Goal: Contribute content: Contribute content

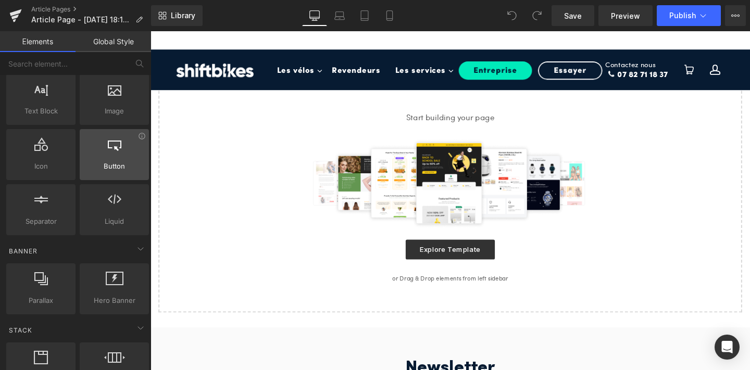
scroll to position [103, 0]
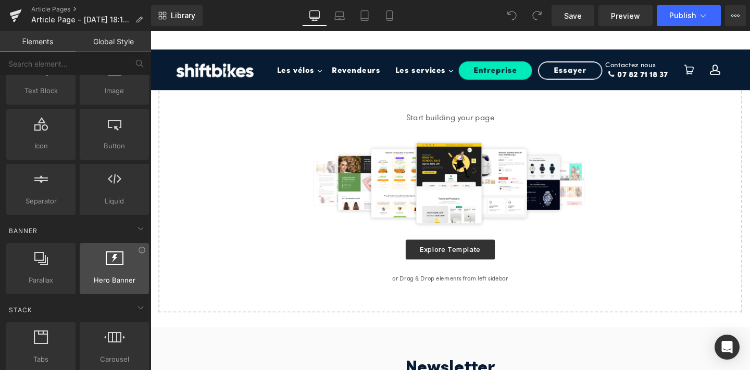
click at [119, 267] on div at bounding box center [114, 262] width 63 height 23
click at [113, 265] on div at bounding box center [114, 262] width 63 height 23
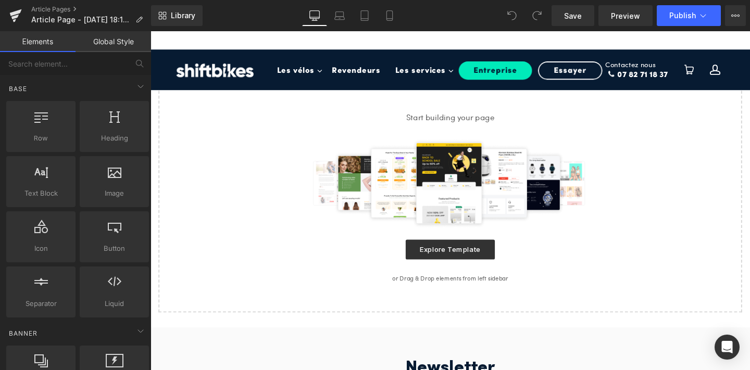
scroll to position [58, 0]
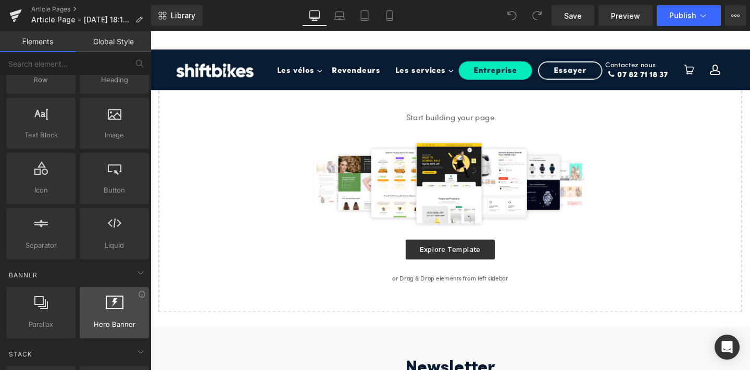
click at [110, 298] on icon at bounding box center [115, 303] width 18 height 14
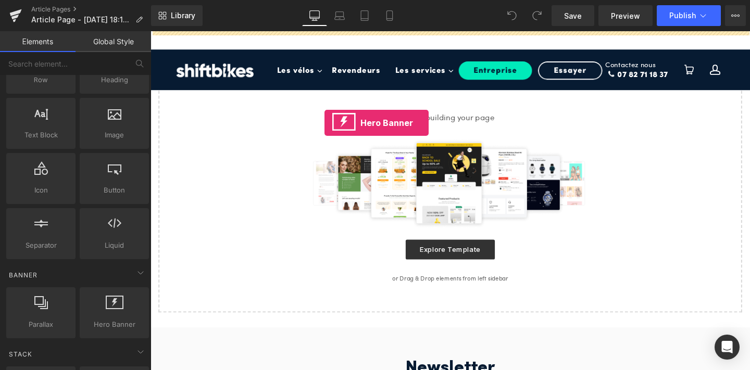
drag, startPoint x: 261, startPoint y: 330, endPoint x: 333, endPoint y: 128, distance: 214.6
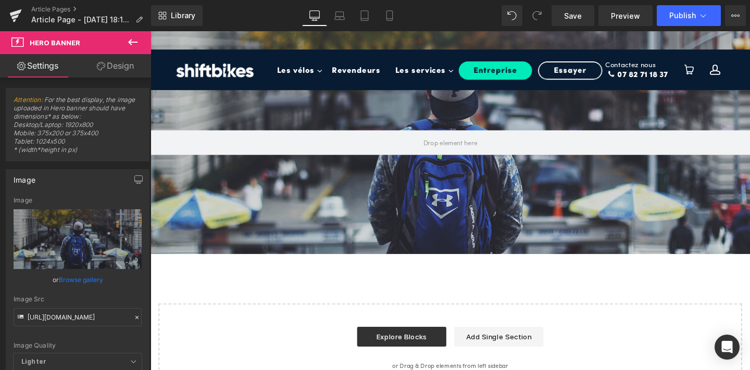
click at [136, 42] on icon at bounding box center [133, 42] width 12 height 12
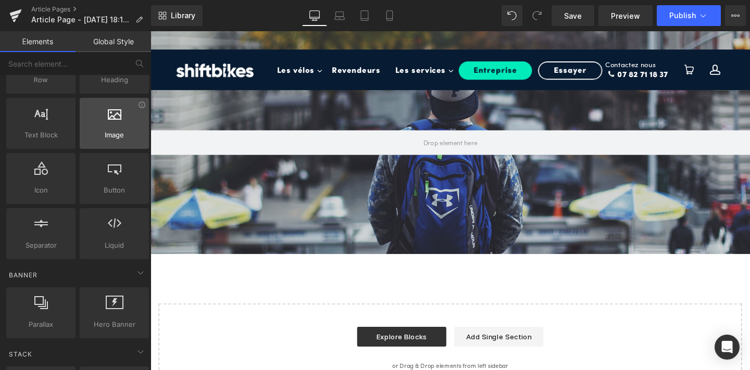
scroll to position [0, 0]
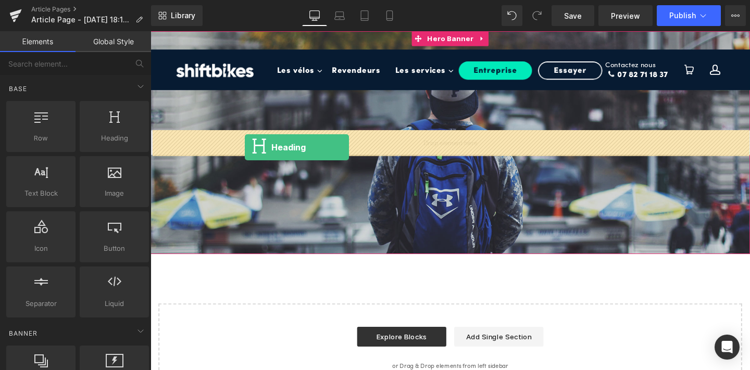
drag, startPoint x: 262, startPoint y: 168, endPoint x: 249, endPoint y: 153, distance: 19.6
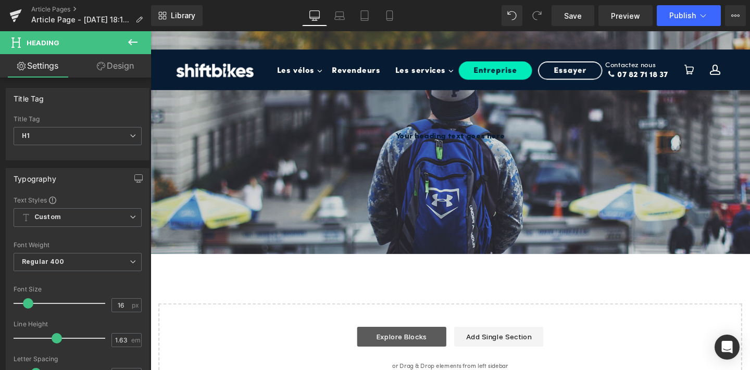
click at [395, 357] on link "Explore Blocks" at bounding box center [415, 352] width 94 height 21
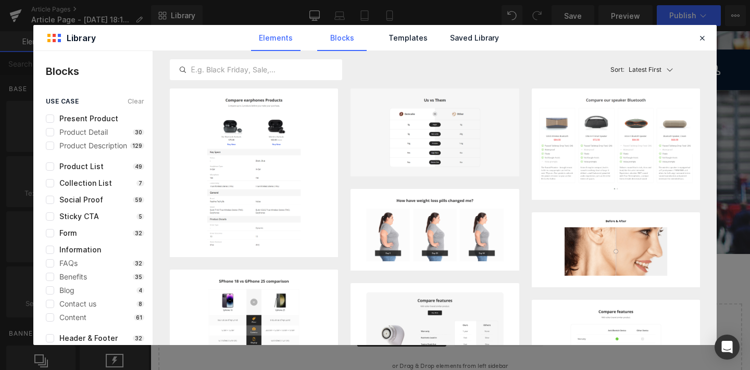
click at [280, 28] on link "Elements" at bounding box center [275, 38] width 49 height 26
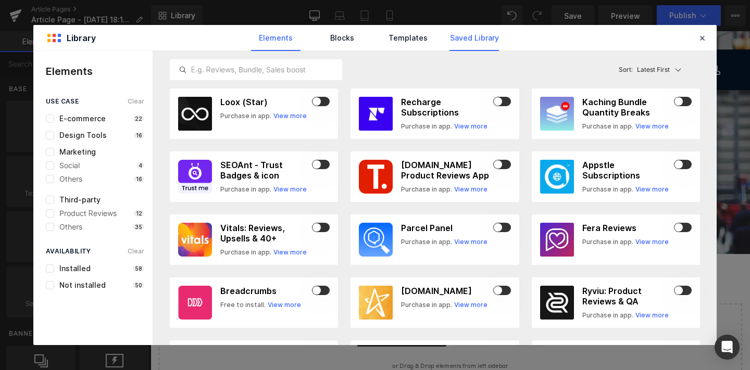
click at [459, 33] on link "Saved Library" at bounding box center [473, 38] width 49 height 26
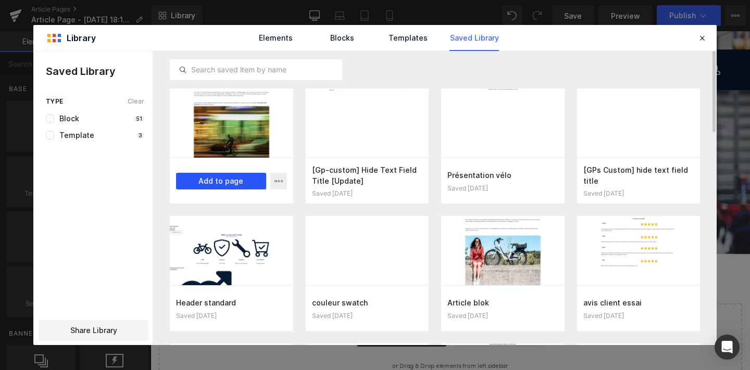
click at [219, 177] on button "Add to page" at bounding box center [221, 181] width 90 height 17
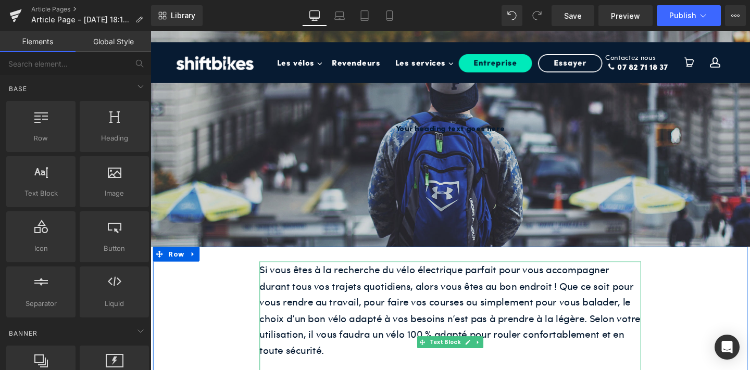
scroll to position [7, 0]
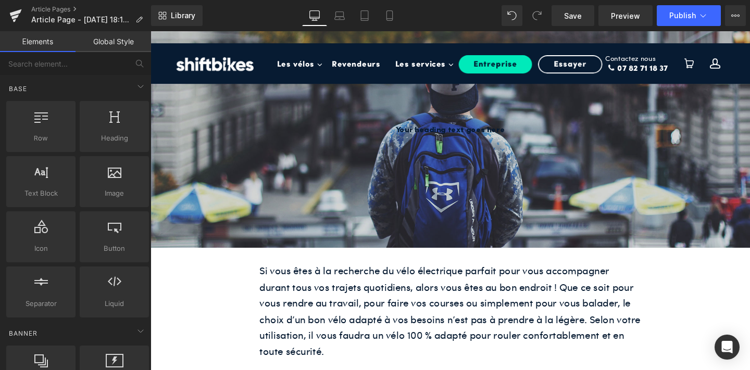
click at [339, 196] on div at bounding box center [465, 141] width 630 height 234
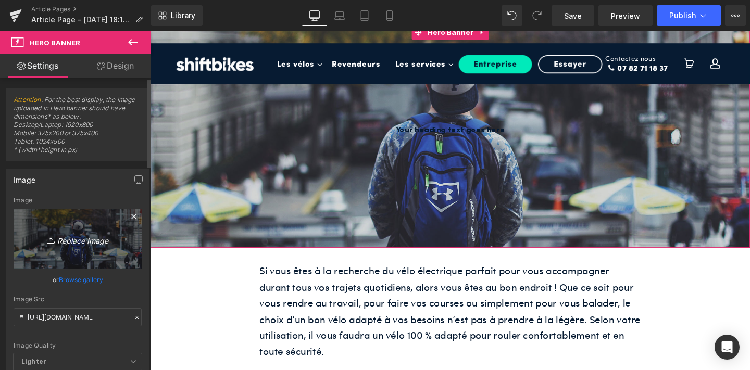
click at [74, 236] on icon "Replace Image" at bounding box center [77, 239] width 83 height 13
type input "C:\fakepath\10.png"
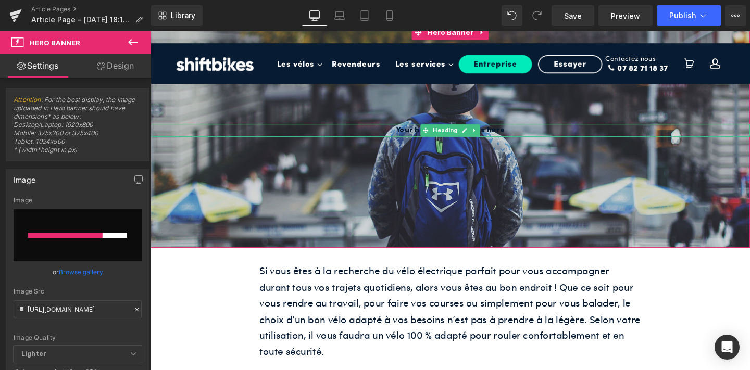
click at [429, 136] on h1 "Your heading text goes here" at bounding box center [465, 136] width 630 height 14
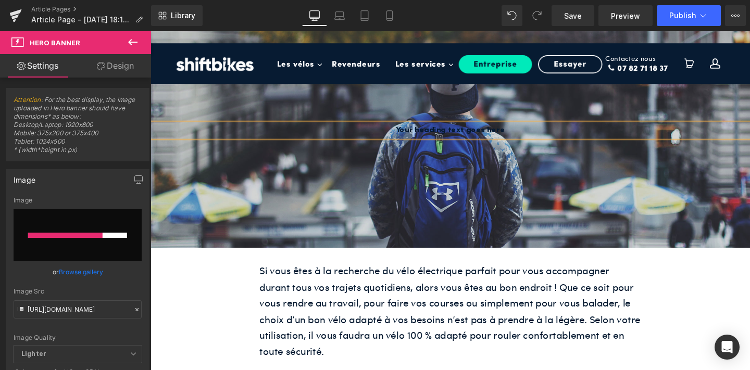
click at [429, 136] on h1 "Your heading text goes here" at bounding box center [465, 136] width 630 height 14
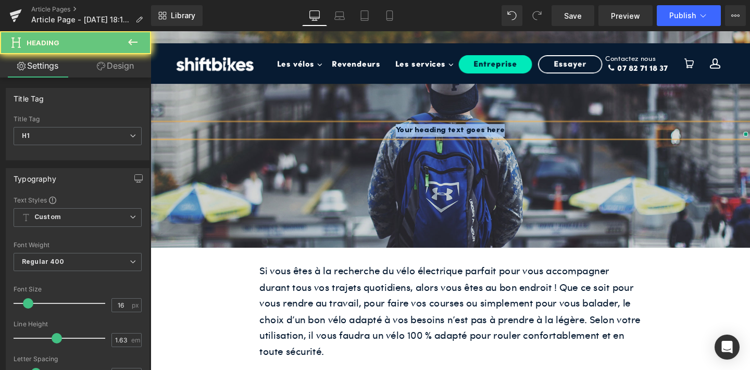
paste div
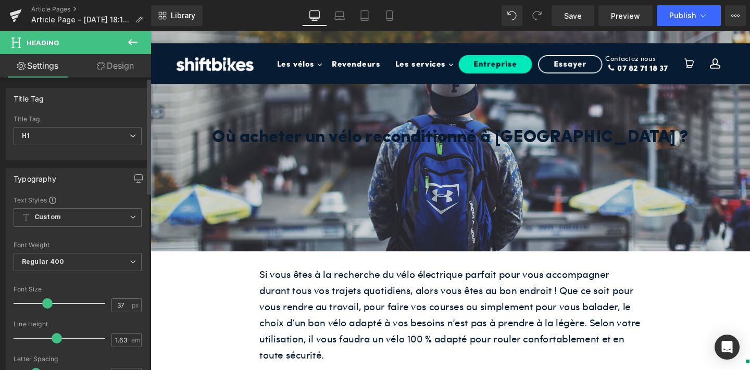
type input "38"
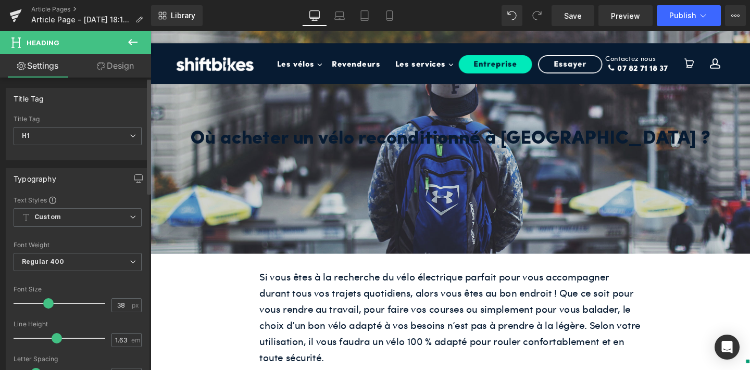
drag, startPoint x: 27, startPoint y: 301, endPoint x: 46, endPoint y: 301, distance: 19.3
click at [46, 301] on span at bounding box center [48, 303] width 10 height 10
click at [89, 260] on span "Regular 400" at bounding box center [78, 262] width 128 height 18
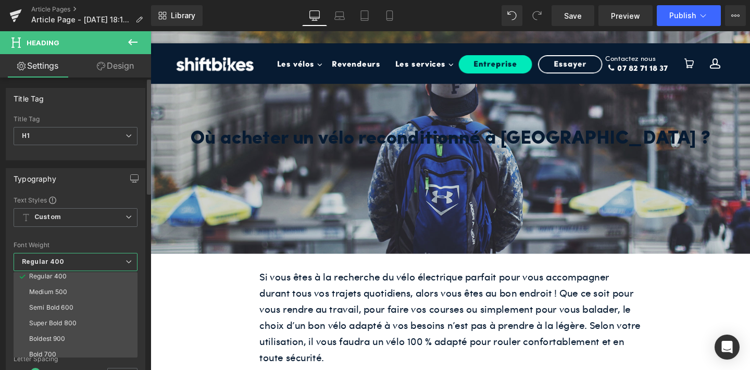
scroll to position [51, 0]
click at [79, 348] on li "Bold 700" at bounding box center [78, 354] width 129 height 16
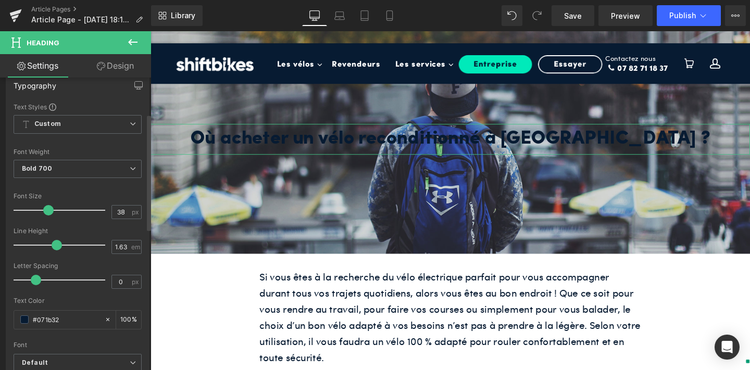
scroll to position [148, 0]
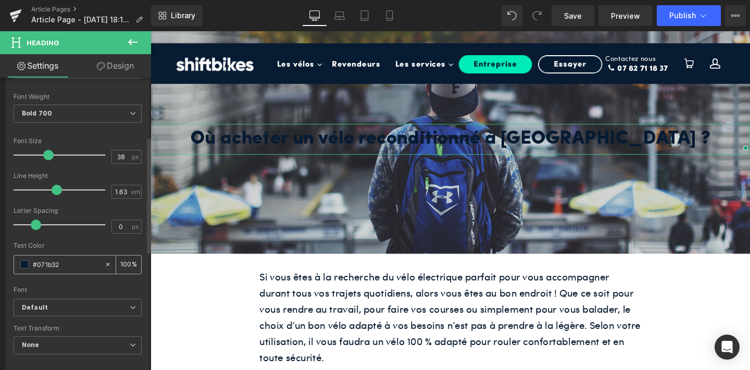
click at [27, 265] on span at bounding box center [24, 264] width 8 height 8
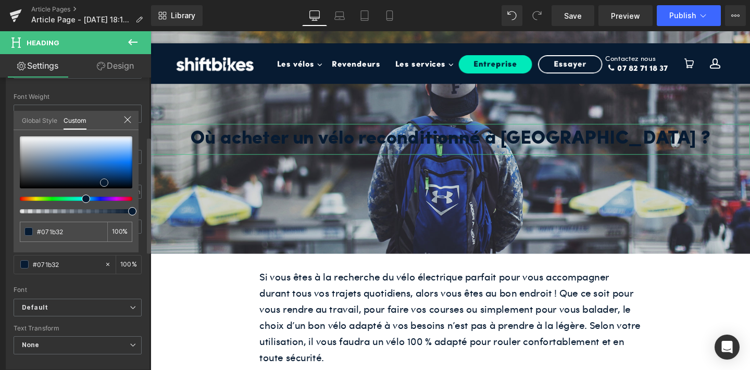
type input "#3270b8"
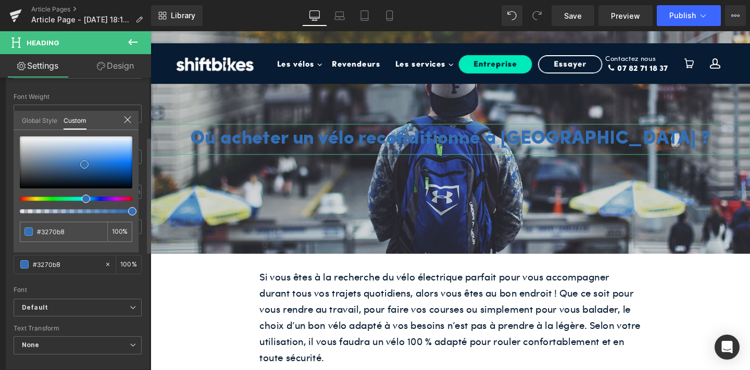
type input "#3971b1"
type input "#5f738b"
type input "#7d8187"
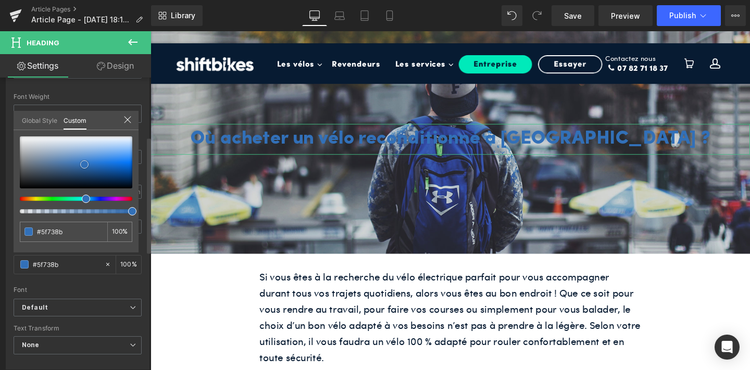
type input "#7d8187"
type input "#8c8c8c"
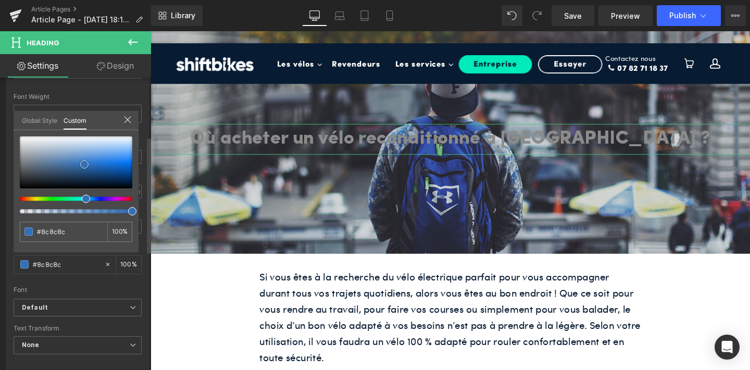
type input "#939393"
type input "#969696"
type input "#9b9b9b"
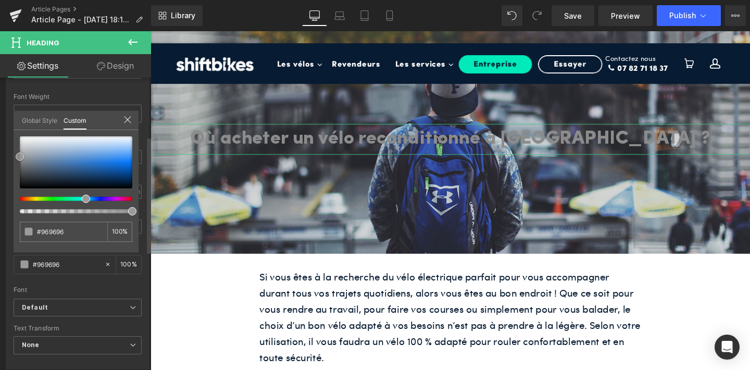
type input "#9b9b9b"
type input "#a0a0a0"
type input "#b7b7b7"
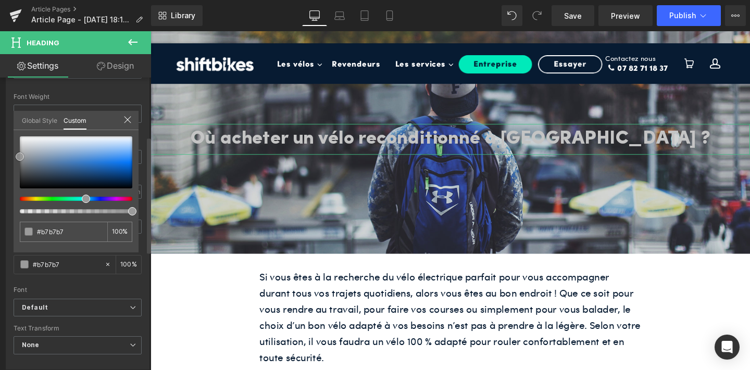
type input "#c4c4c4"
type input "#cecece"
type input "#d6d6d6"
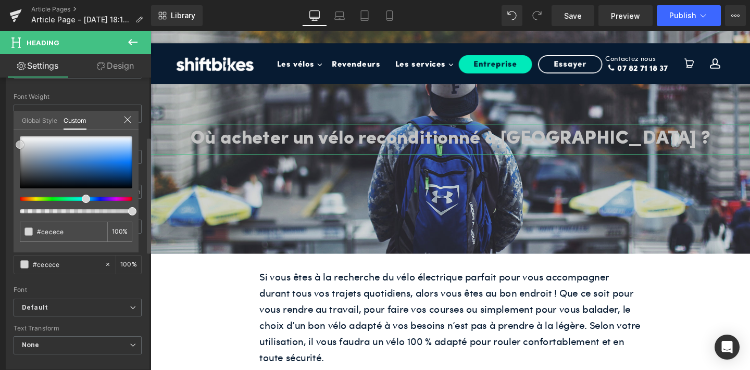
type input "#d6d6d6"
type input "#dddddd"
type input "#e2e2e2"
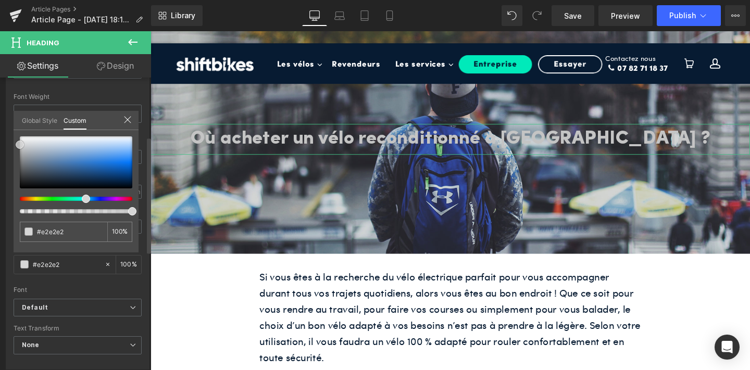
type input "#e5e5e5"
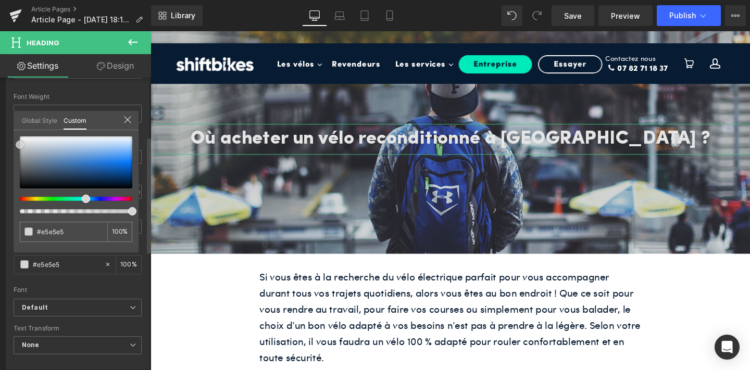
type input "#e8e8e8"
type input "#eaeaea"
type input "#ededed"
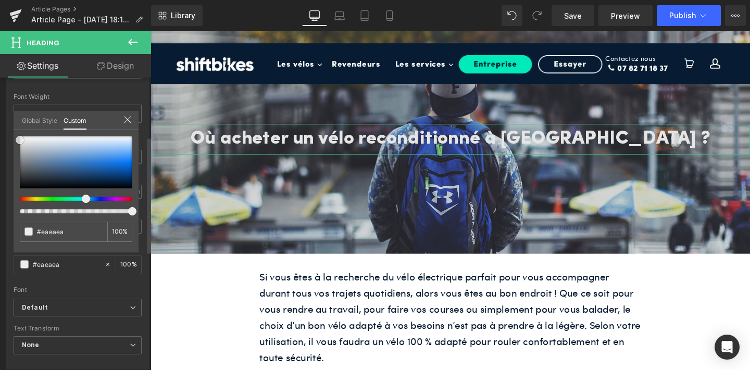
type input "#ededed"
type input "#efefef"
type input "#f2f2f2"
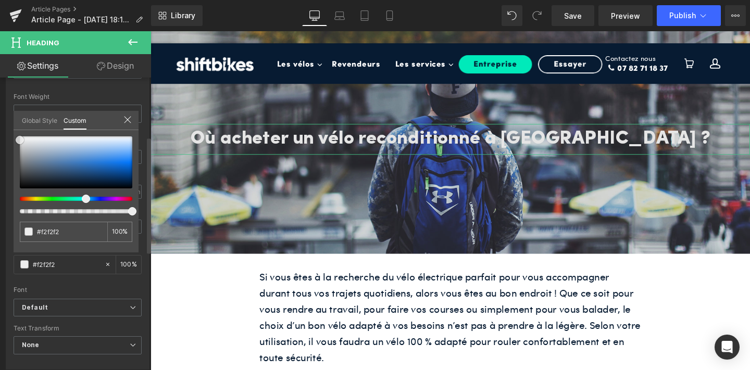
type input "#f4f4f4"
drag, startPoint x: 84, startPoint y: 165, endPoint x: 14, endPoint y: 139, distance: 75.4
click at [14, 139] on div "#f4f4f4 100 %" at bounding box center [76, 194] width 125 height 116
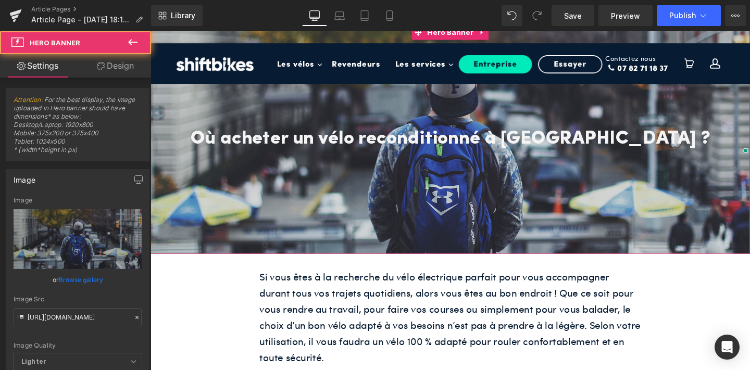
click at [246, 221] on div at bounding box center [465, 144] width 630 height 241
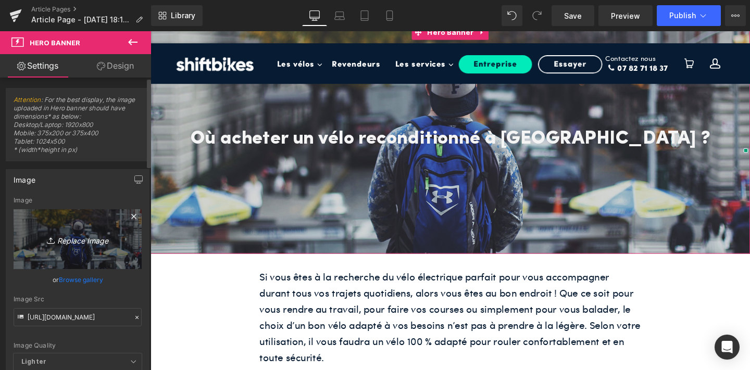
click at [68, 231] on link "Replace Image" at bounding box center [78, 239] width 128 height 60
type input "C:\fakepath\10.png"
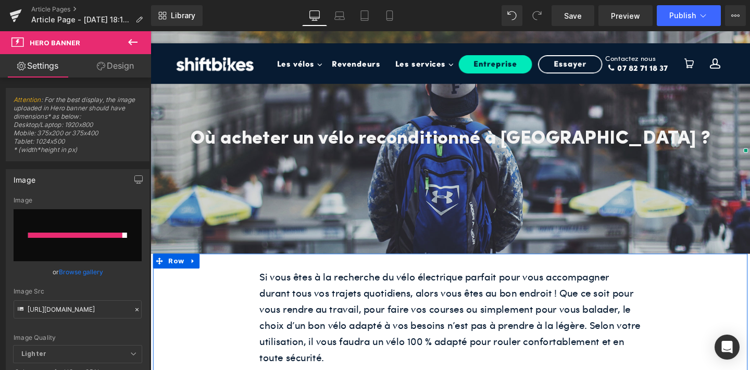
click at [396, 308] on p "Si vous êtes à la recherche du vélo électrique parfait pour vous accompagner du…" at bounding box center [465, 332] width 401 height 102
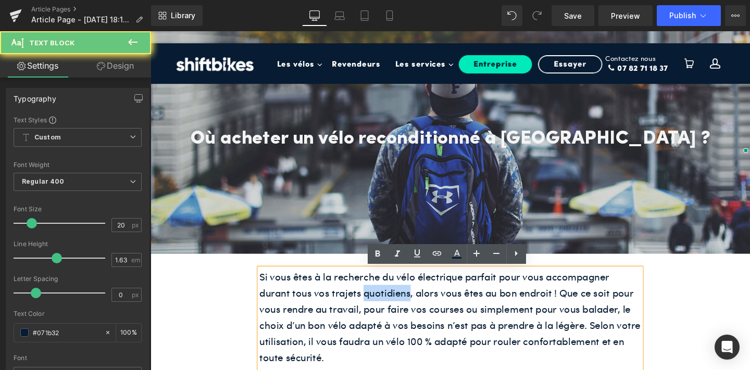
click at [396, 308] on p "Si vous êtes à la recherche du vélo électrique parfait pour vous accompagner du…" at bounding box center [465, 332] width 401 height 102
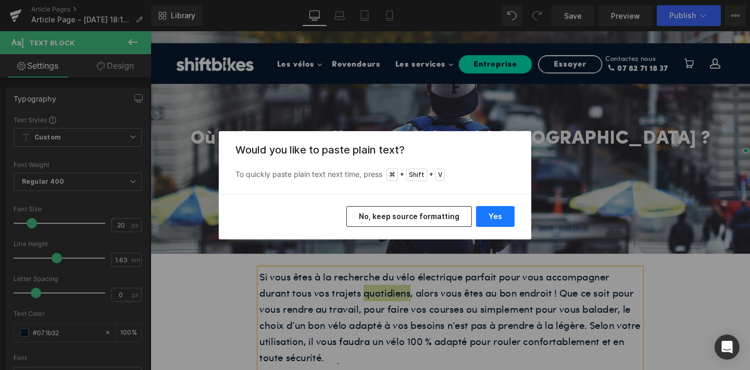
click at [492, 206] on button "Yes" at bounding box center [495, 216] width 39 height 21
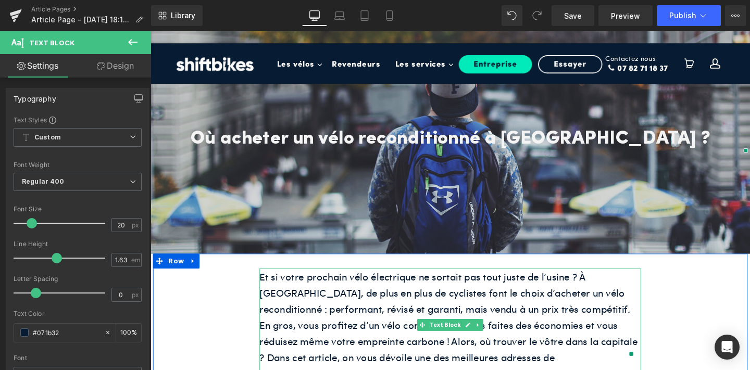
scroll to position [43, 0]
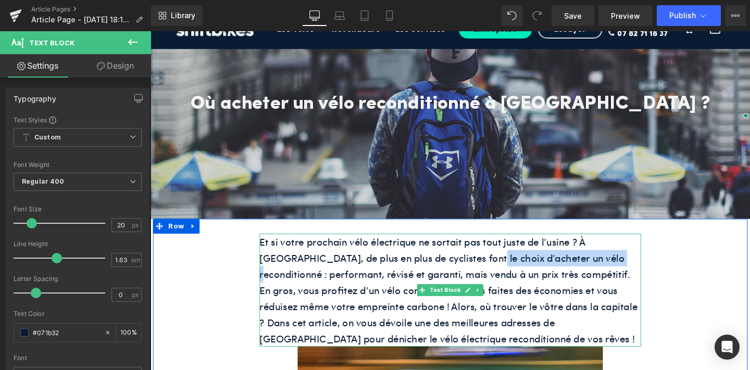
drag, startPoint x: 449, startPoint y: 268, endPoint x: 590, endPoint y: 272, distance: 141.7
click at [590, 272] on p "Et si votre prochain vélo électrique ne sortait pas tout juste de l’usine ? À […" at bounding box center [465, 303] width 401 height 119
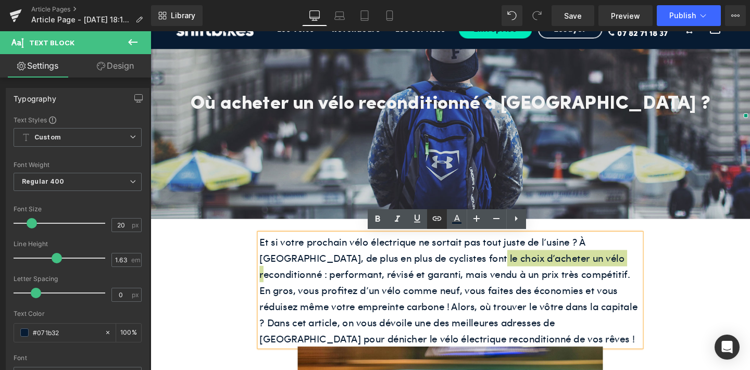
click at [0, 0] on icon at bounding box center [0, 0] width 0 height 0
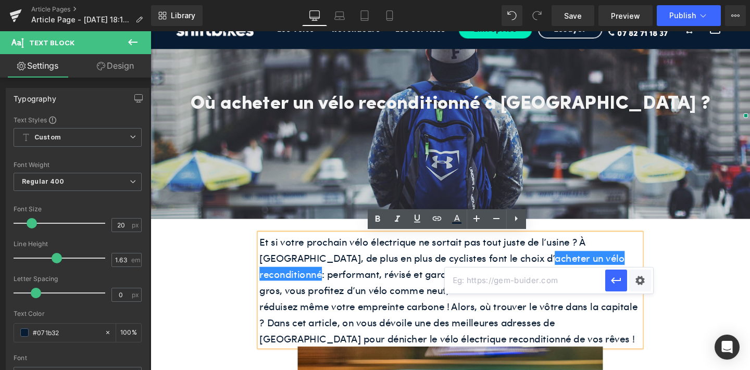
click at [464, 281] on input "text" at bounding box center [525, 281] width 160 height 26
paste input "[URL][DOMAIN_NAME]"
type input "[URL][DOMAIN_NAME]"
click at [621, 283] on icon "button" at bounding box center [616, 280] width 12 height 12
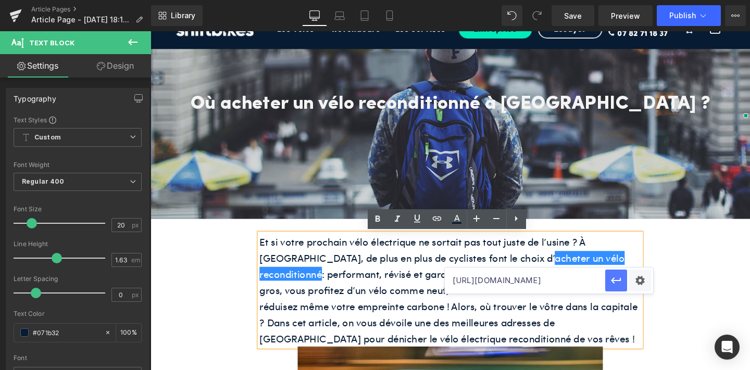
scroll to position [0, 0]
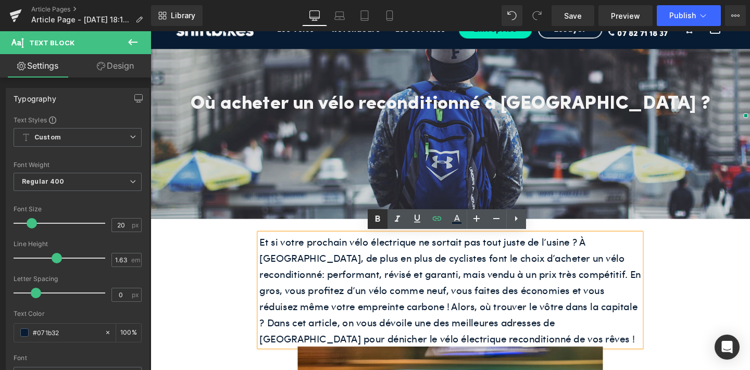
click at [0, 0] on icon at bounding box center [0, 0] width 0 height 0
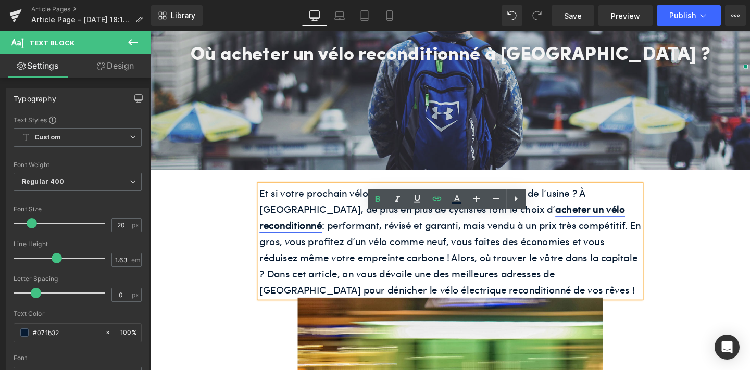
scroll to position [106, 0]
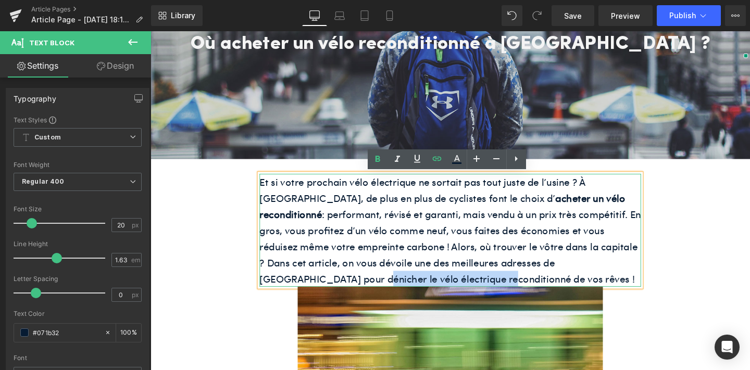
drag, startPoint x: 559, startPoint y: 276, endPoint x: 331, endPoint y: 294, distance: 228.7
click at [331, 294] on p "Et si votre prochain vélo électrique ne sortait pas tout juste de l’usine ? À […" at bounding box center [465, 240] width 401 height 119
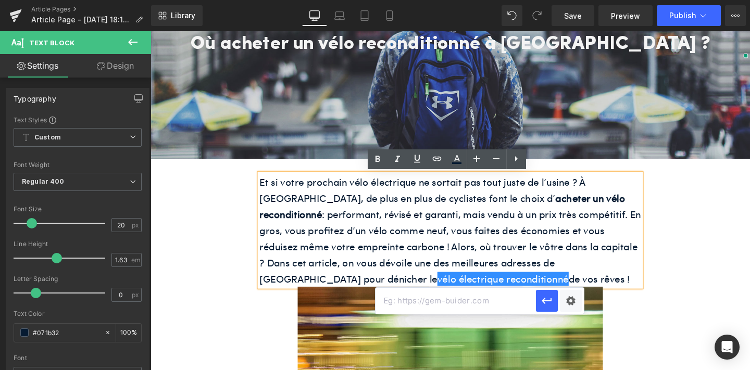
click at [417, 301] on input "text" at bounding box center [455, 301] width 160 height 26
paste input "[URL][DOMAIN_NAME]"
type input "[URL][DOMAIN_NAME]"
click at [542, 300] on icon "button" at bounding box center [547, 301] width 10 height 6
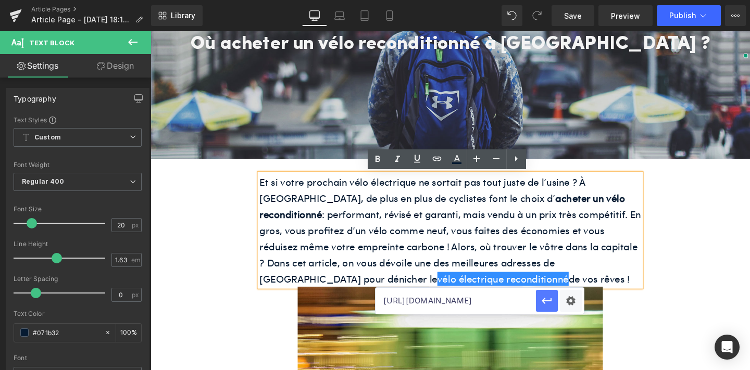
scroll to position [0, 0]
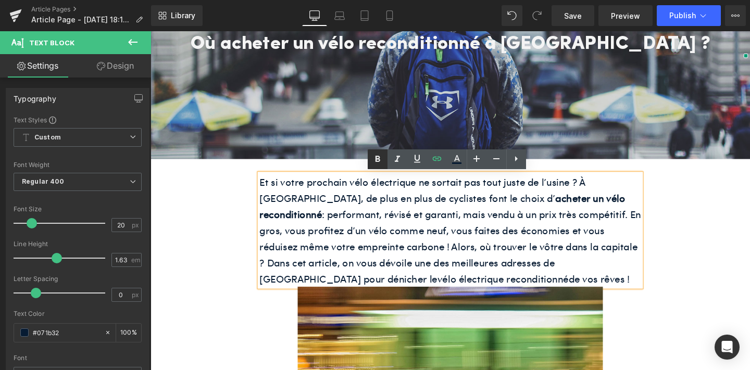
click at [0, 0] on icon at bounding box center [0, 0] width 0 height 0
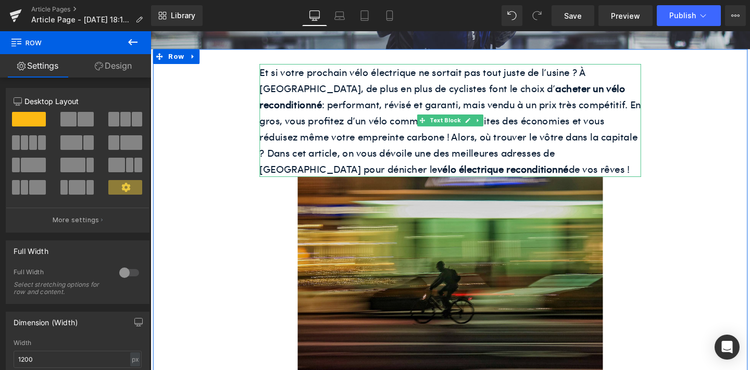
scroll to position [233, 0]
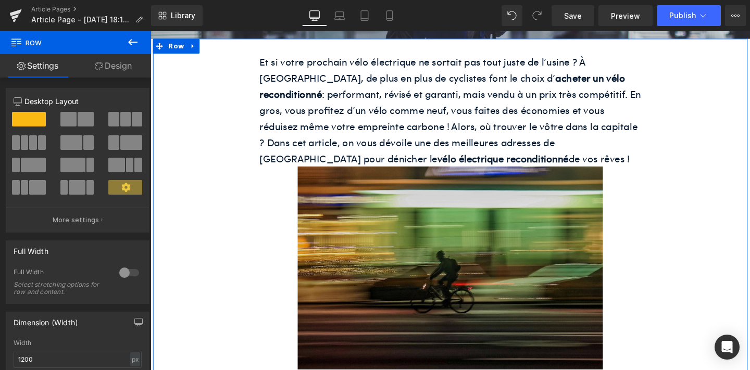
click at [370, 259] on img at bounding box center [465, 279] width 321 height 213
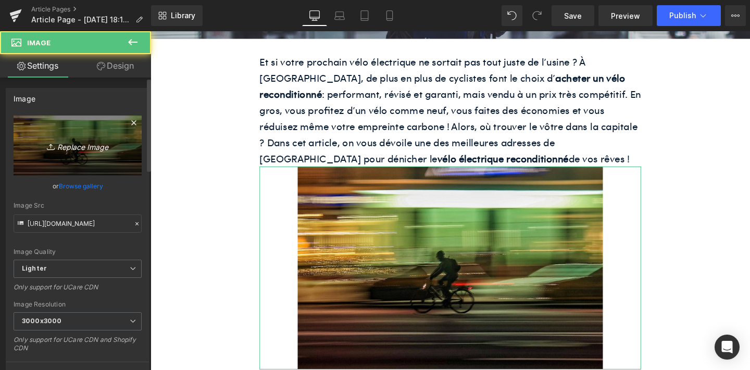
click at [79, 140] on icon "Replace Image" at bounding box center [77, 145] width 83 height 13
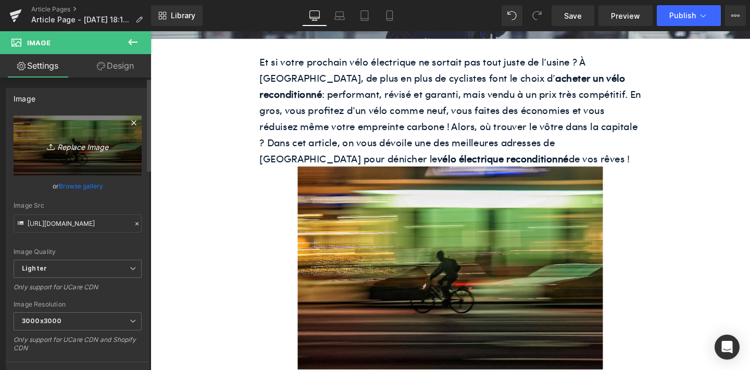
type input "C:\fakepath\unnamed-89.jpg"
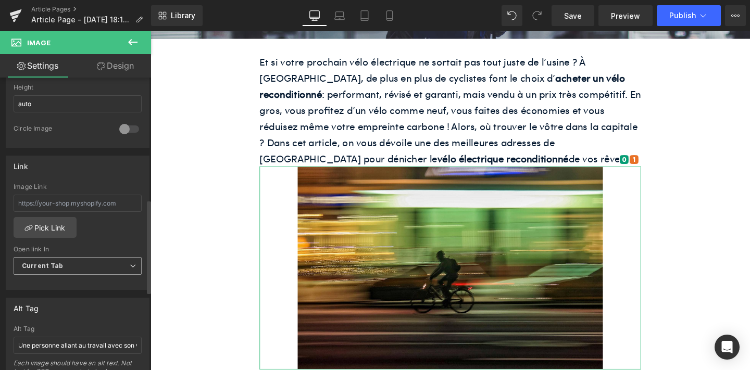
scroll to position [380, 0]
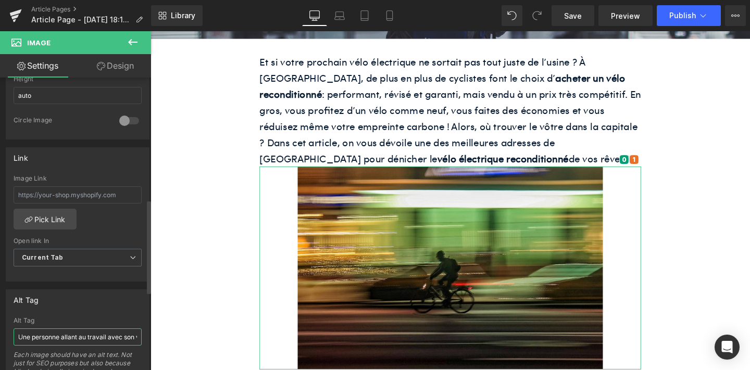
click at [56, 335] on input "Une personne allant au travail avec son vélo électrique ShiftBikes" at bounding box center [78, 337] width 128 height 17
paste input "[URL][DOMAIN_NAME]"
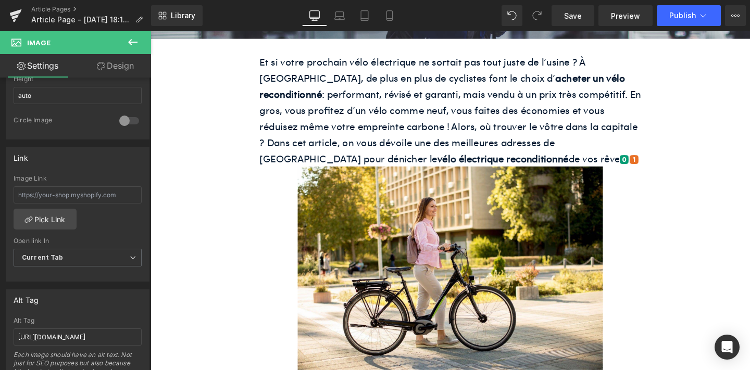
scroll to position [0, 0]
click at [105, 335] on input "[URL][DOMAIN_NAME]" at bounding box center [78, 337] width 128 height 17
paste input "Une femme se promène dans [GEOGRAPHIC_DATA] avec son vélo électrique reconditio…"
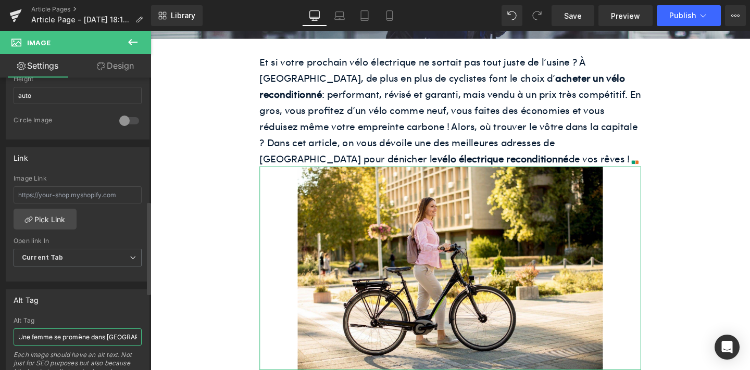
scroll to position [0, 235]
type input "Une femme se promène dans [GEOGRAPHIC_DATA] avec son vélo électrique reconditio…"
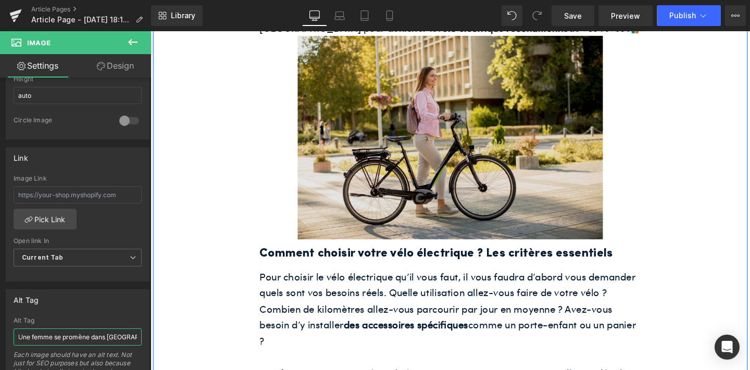
scroll to position [373, 0]
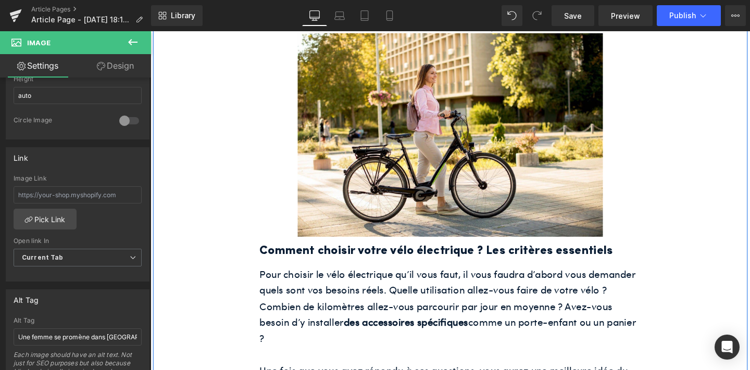
click at [354, 259] on h2 "Comment choisir votre vélo électrique ? Les critères essentiels" at bounding box center [465, 263] width 401 height 20
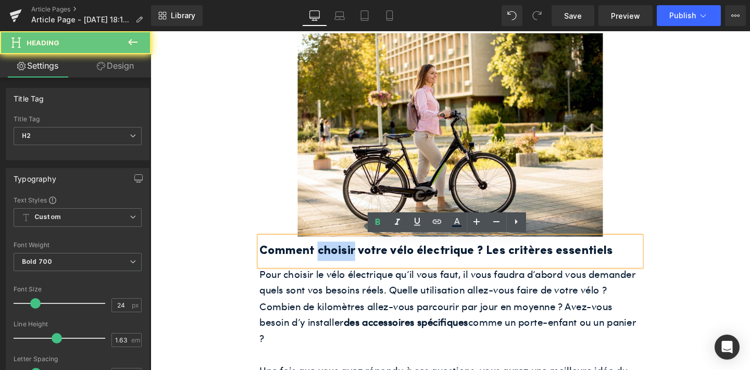
click at [354, 259] on h2 "Comment choisir votre vélo électrique ? Les critères essentiels" at bounding box center [465, 263] width 401 height 20
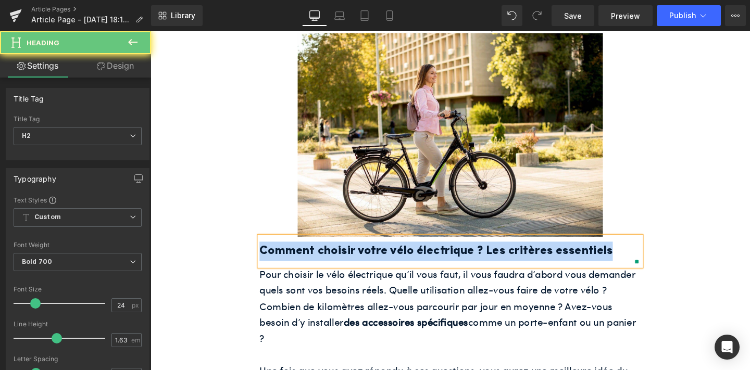
paste div
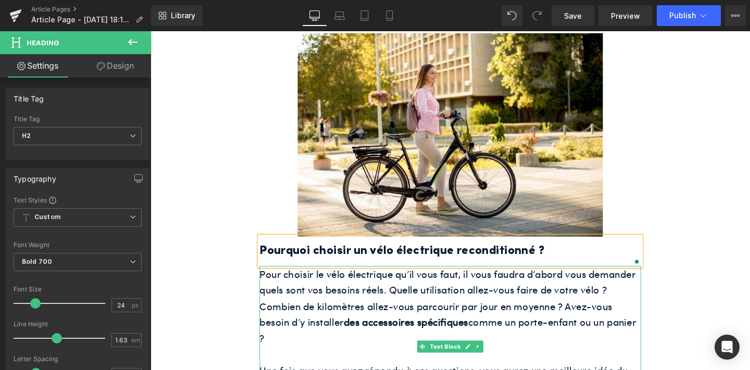
click at [401, 318] on span "Pour choisir le vélo électrique qu’il vous faut, il vous faudra d’abord vous de…" at bounding box center [463, 320] width 396 height 82
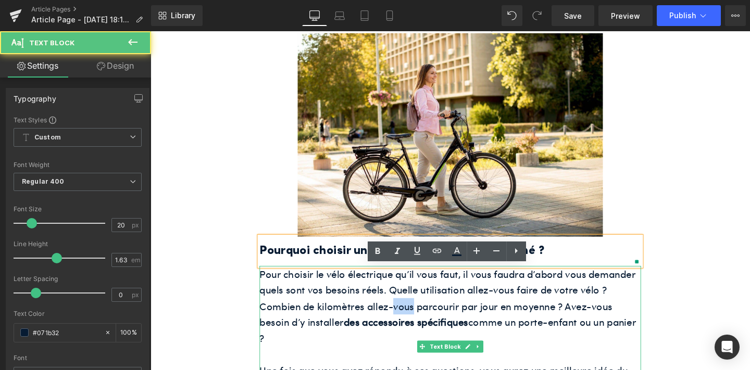
click at [401, 318] on span "Pour choisir le vélo électrique qu’il vous faut, il vous faudra d’abord vous de…" at bounding box center [463, 320] width 396 height 82
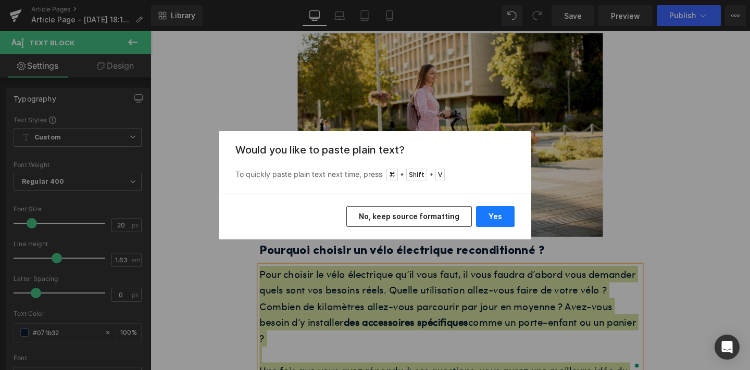
click at [489, 223] on button "Yes" at bounding box center [495, 216] width 39 height 21
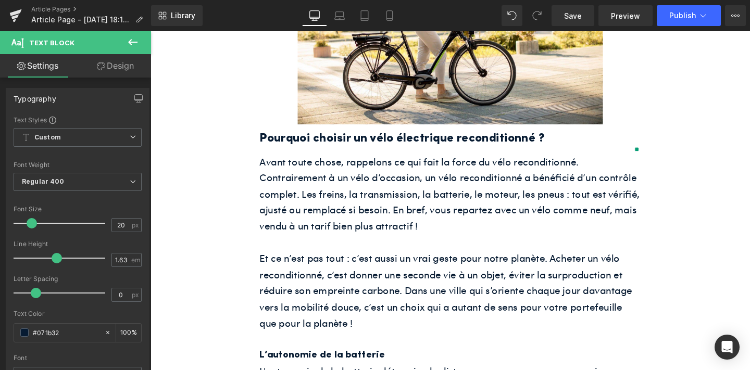
scroll to position [492, 0]
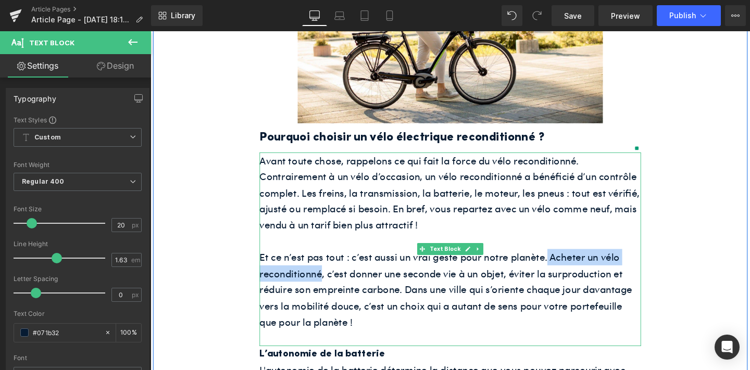
drag, startPoint x: 568, startPoint y: 270, endPoint x: 331, endPoint y: 289, distance: 237.1
click at [331, 289] on p "Et ce n’est pas tout : c’est aussi un vrai geste pour notre planète. Acheter un…" at bounding box center [465, 302] width 401 height 85
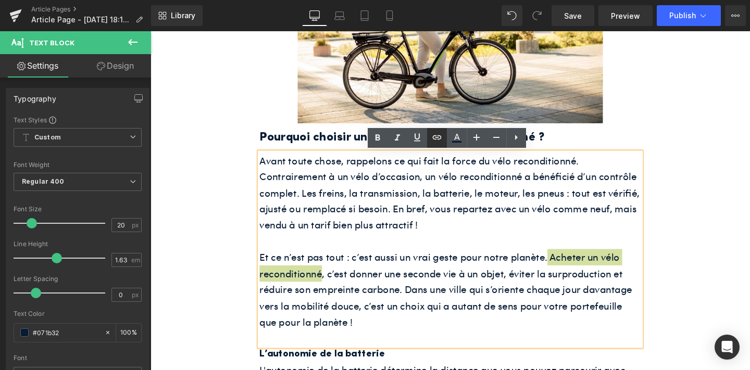
click at [0, 0] on icon at bounding box center [0, 0] width 0 height 0
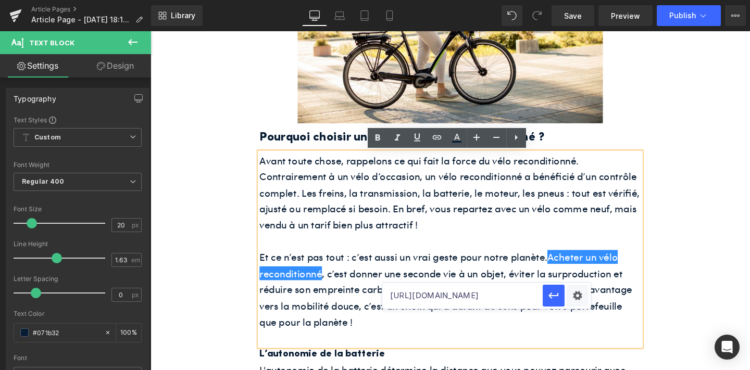
click at [439, 289] on input "[URL][DOMAIN_NAME]" at bounding box center [462, 296] width 160 height 26
paste input "[URL][DOMAIN_NAME]"
type input "[URL][DOMAIN_NAME]"
click at [552, 293] on icon "button" at bounding box center [553, 296] width 12 height 12
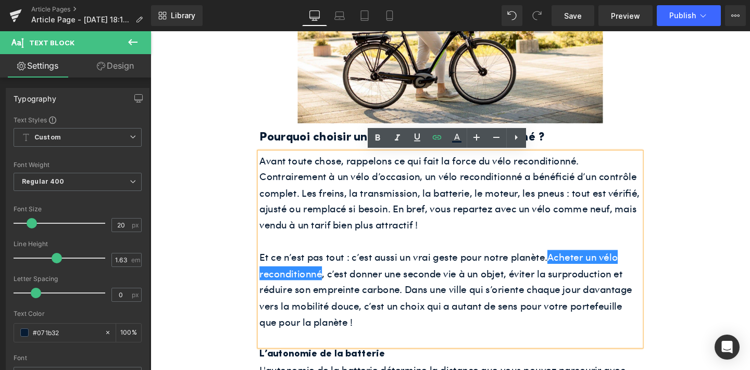
scroll to position [0, 0]
click at [0, 0] on icon at bounding box center [0, 0] width 0 height 0
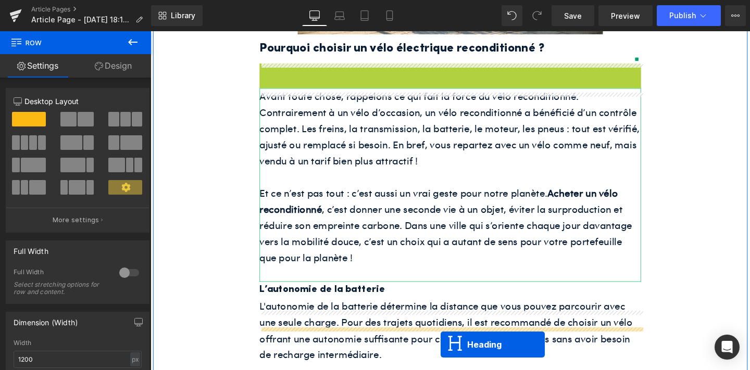
scroll to position [648, 0]
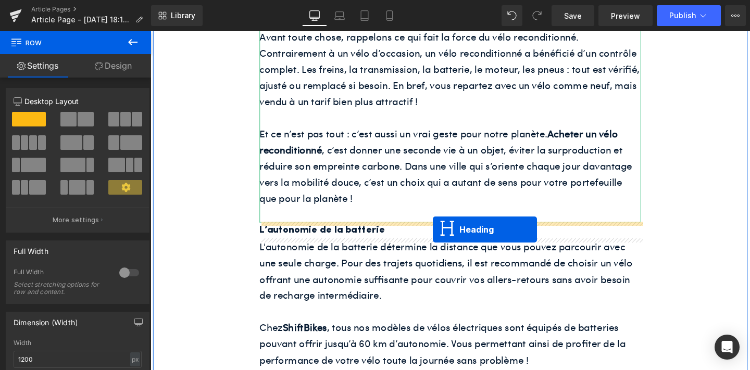
drag, startPoint x: 437, startPoint y: 170, endPoint x: 447, endPoint y: 240, distance: 70.0
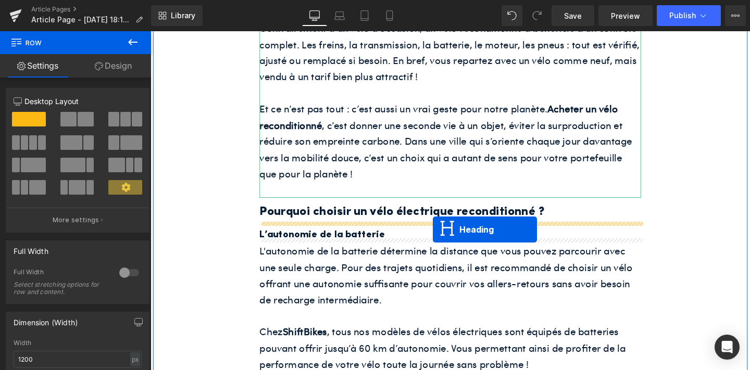
scroll to position [622, 0]
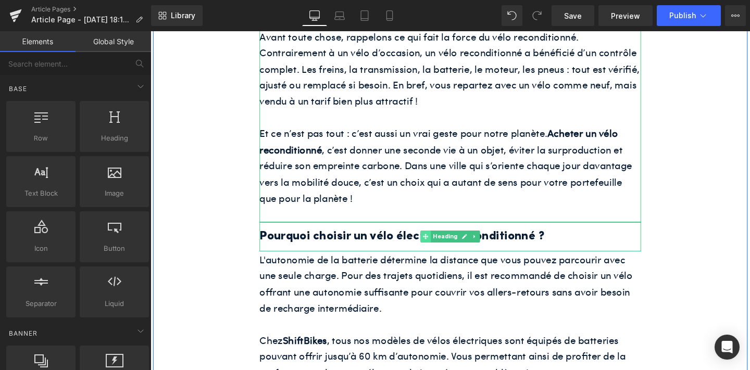
click at [435, 251] on span at bounding box center [439, 247] width 11 height 12
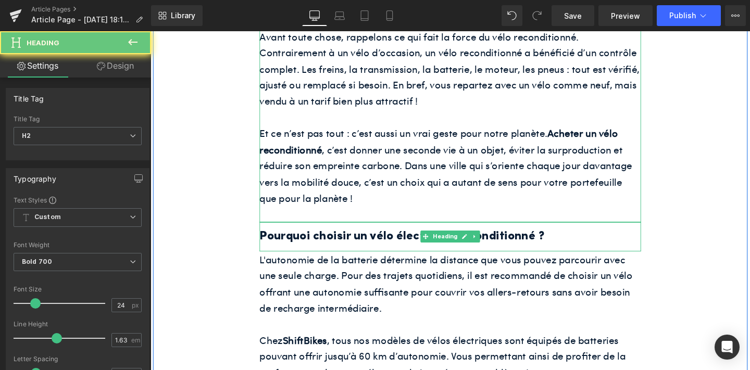
click at [423, 248] on h2 "Pourquoi choisir un vélo électrique reconditionné ?" at bounding box center [465, 247] width 401 height 20
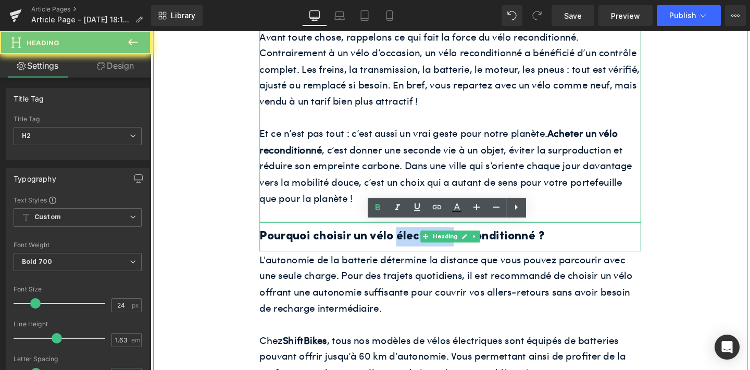
click at [423, 248] on h2 "Pourquoi choisir un vélo électrique reconditionné ?" at bounding box center [465, 247] width 401 height 20
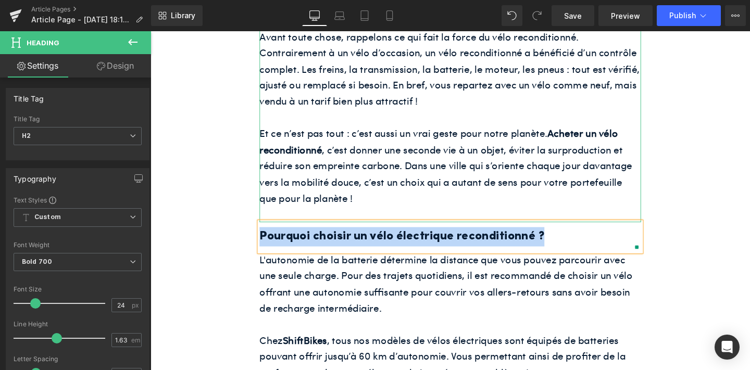
paste div
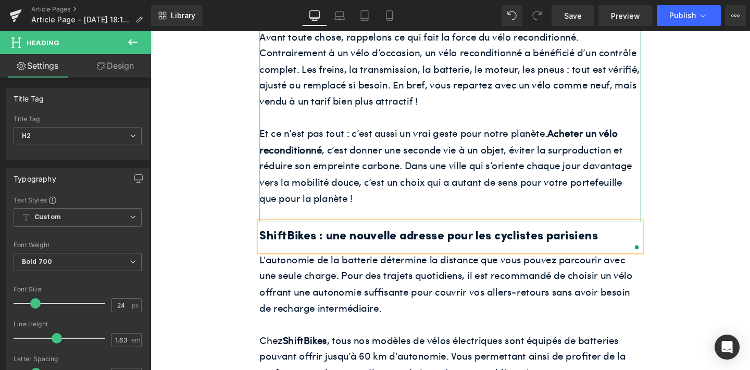
click at [416, 293] on p "L'autonomie de la batterie détermine la distance que vous pouvez parcourir avec…" at bounding box center [465, 297] width 401 height 68
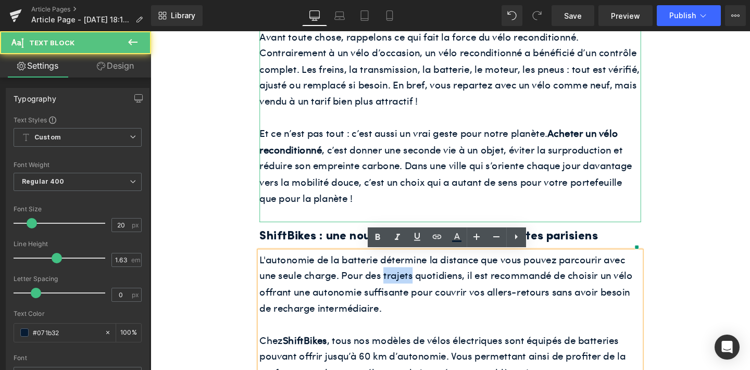
click at [416, 293] on p "L'autonomie de la batterie détermine la distance que vous pouvez parcourir avec…" at bounding box center [465, 297] width 401 height 68
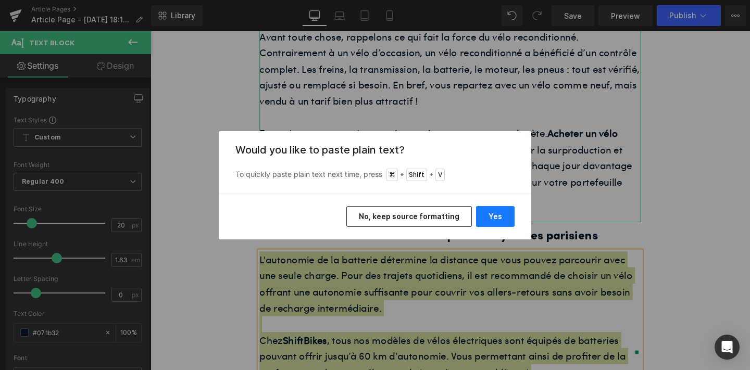
click at [502, 218] on button "Yes" at bounding box center [495, 216] width 39 height 21
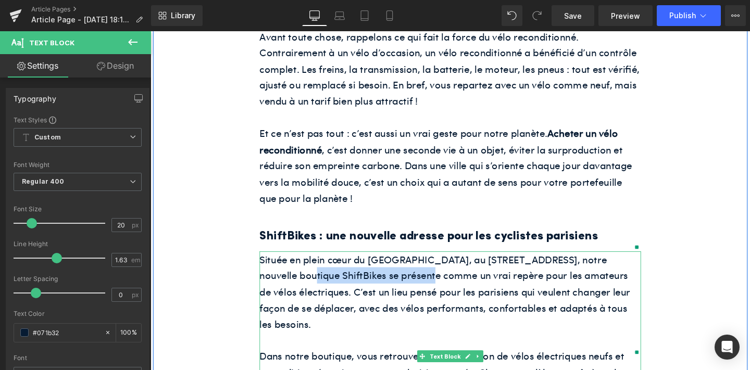
drag, startPoint x: 268, startPoint y: 290, endPoint x: 397, endPoint y: 287, distance: 129.2
click at [397, 287] on p "Située en plein cœur du [GEOGRAPHIC_DATA], au [STREET_ADDRESS], notre nouvelle …" at bounding box center [465, 305] width 401 height 85
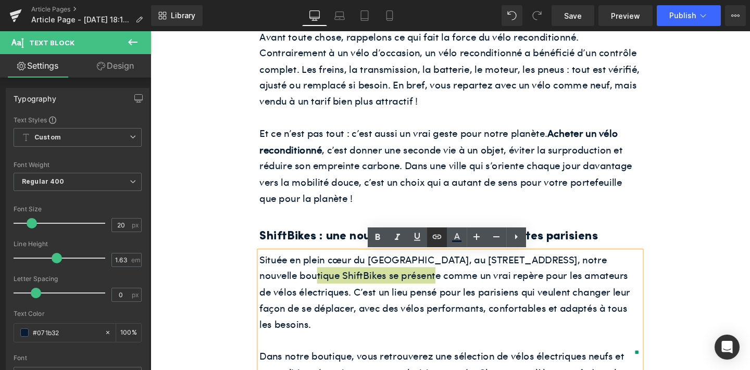
click at [0, 0] on icon at bounding box center [0, 0] width 0 height 0
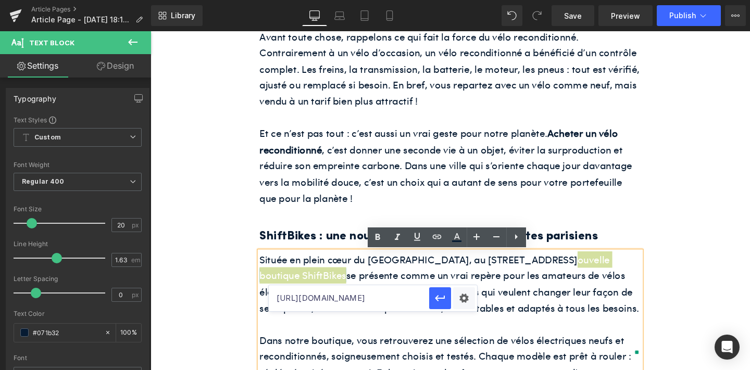
click at [409, 305] on input "[URL][DOMAIN_NAME]" at bounding box center [349, 298] width 160 height 26
paste input "[URL][DOMAIN_NAME]"
type input "[URL][DOMAIN_NAME]"
click at [436, 295] on icon "button" at bounding box center [440, 298] width 12 height 12
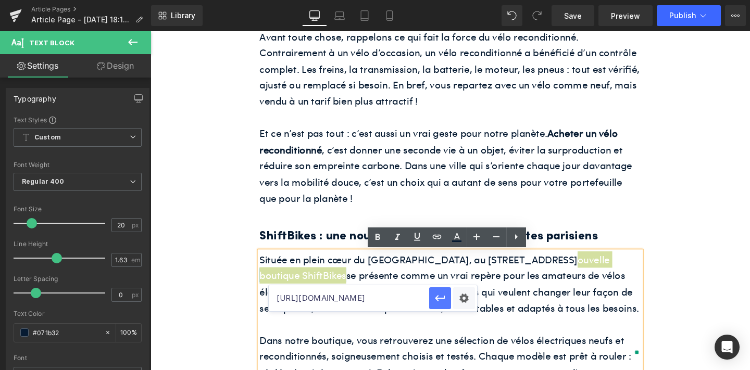
scroll to position [0, 0]
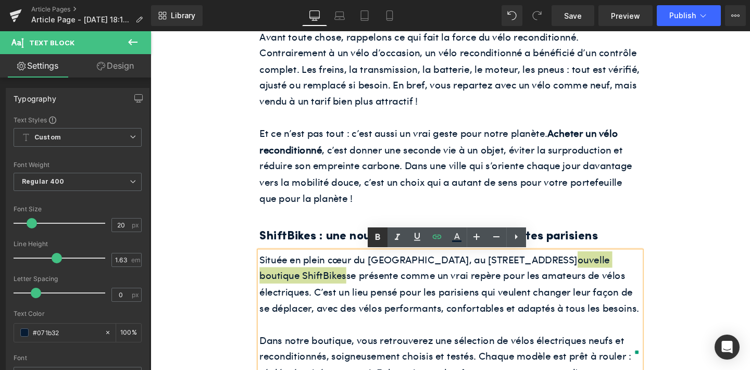
drag, startPoint x: 378, startPoint y: 238, endPoint x: 246, endPoint y: 227, distance: 132.2
click at [0, 0] on icon at bounding box center [0, 0] width 0 height 0
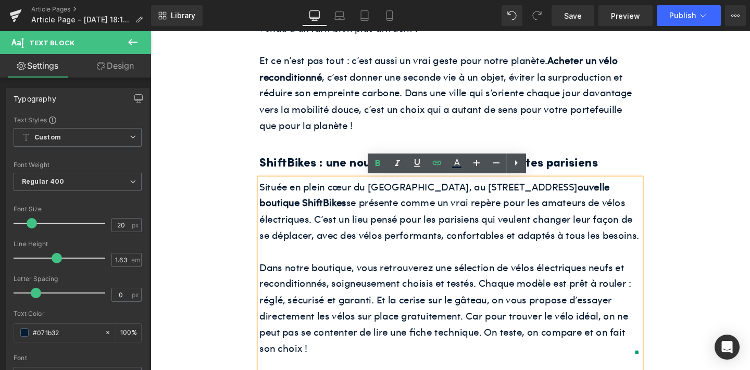
scroll to position [700, 0]
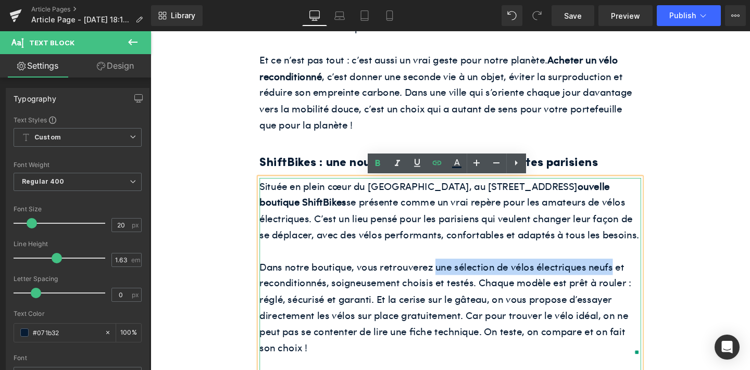
drag, startPoint x: 449, startPoint y: 297, endPoint x: 635, endPoint y: 298, distance: 185.4
click at [635, 298] on p "Dans notre boutique, vous retrouverez une sélection de vélos électriques neufs …" at bounding box center [465, 321] width 401 height 102
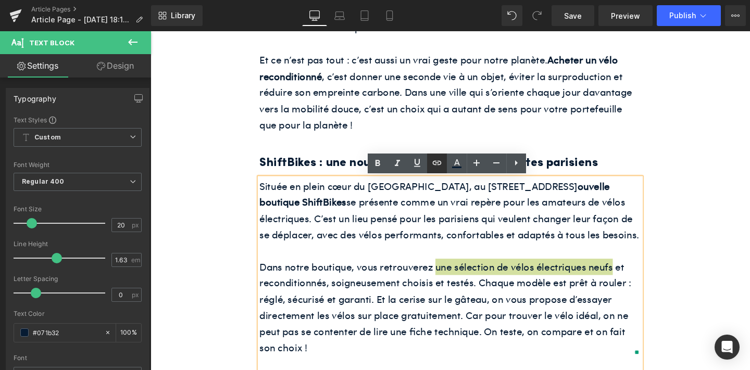
click at [0, 0] on icon at bounding box center [0, 0] width 0 height 0
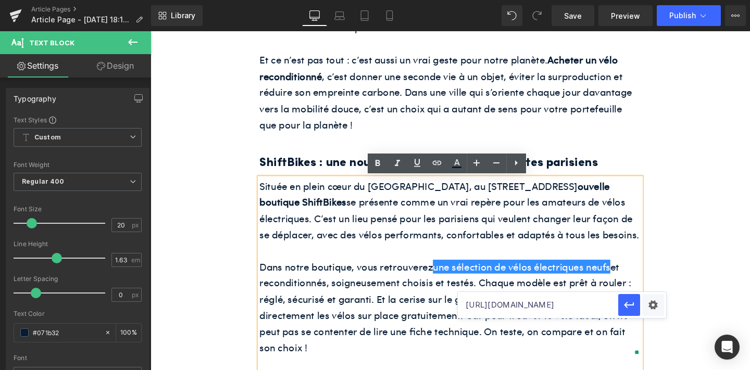
click at [474, 304] on input "[URL][DOMAIN_NAME]" at bounding box center [538, 305] width 160 height 26
paste input "[URL][DOMAIN_NAME]"
type input "[URL][DOMAIN_NAME]"
click at [623, 302] on icon "button" at bounding box center [629, 305] width 12 height 12
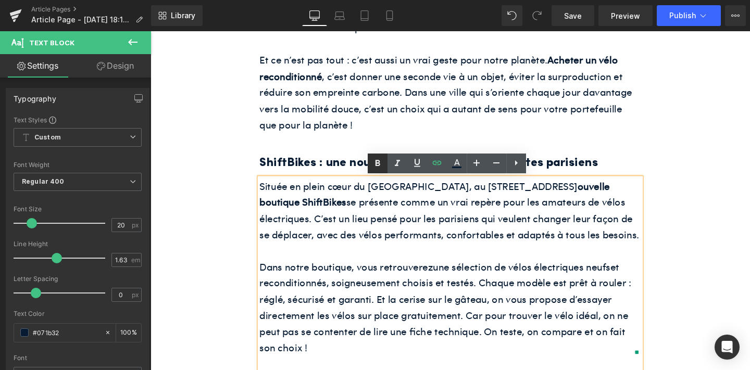
click at [0, 0] on icon at bounding box center [0, 0] width 0 height 0
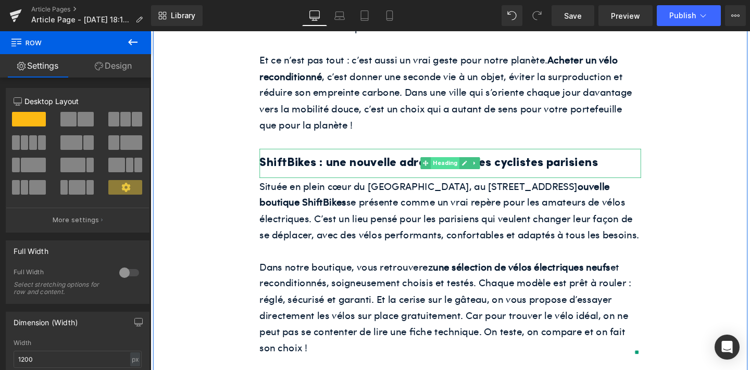
click at [460, 168] on span "Heading" at bounding box center [460, 169] width 30 height 12
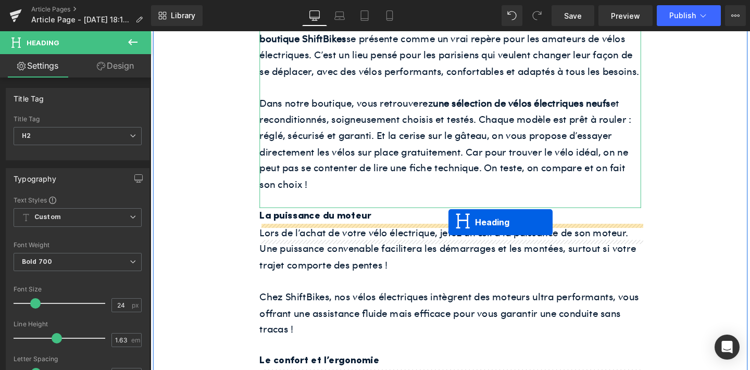
drag, startPoint x: 442, startPoint y: 199, endPoint x: 463, endPoint y: 232, distance: 39.6
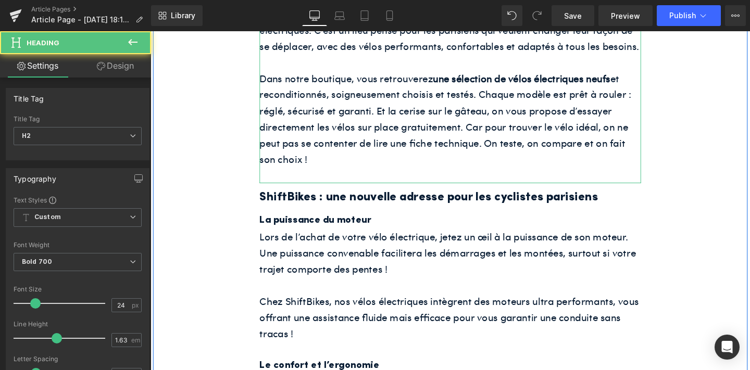
scroll to position [872, 0]
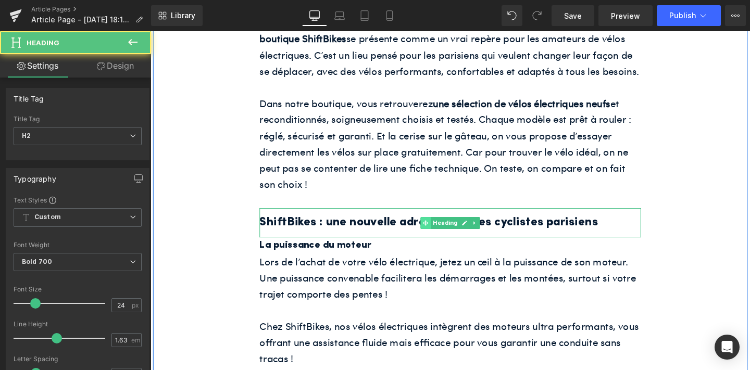
click at [435, 239] on span at bounding box center [439, 232] width 11 height 12
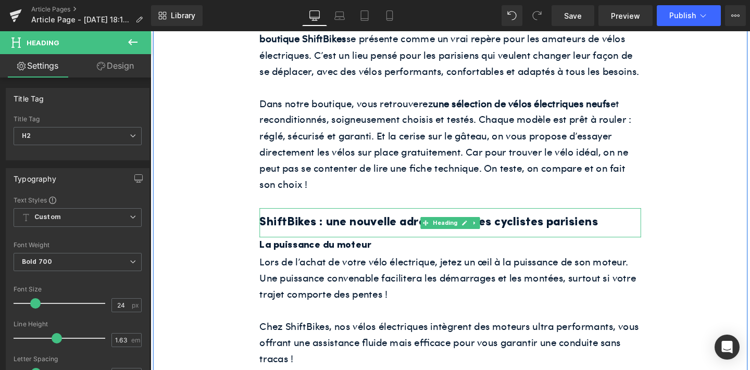
click at [420, 243] on h2 "ShiftBikes : une nouvelle adresse pour les cyclistes parisiens" at bounding box center [465, 232] width 401 height 20
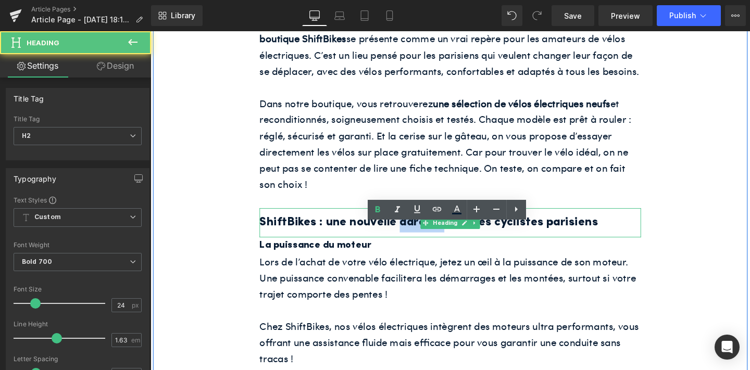
click at [420, 243] on h2 "ShiftBikes : une nouvelle adresse pour les cyclistes parisiens" at bounding box center [465, 232] width 401 height 20
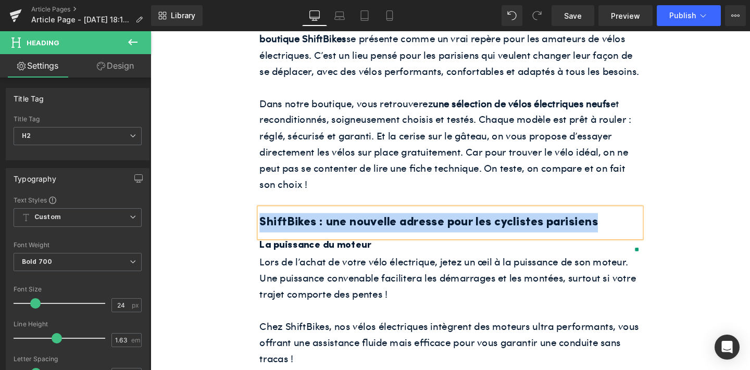
paste div
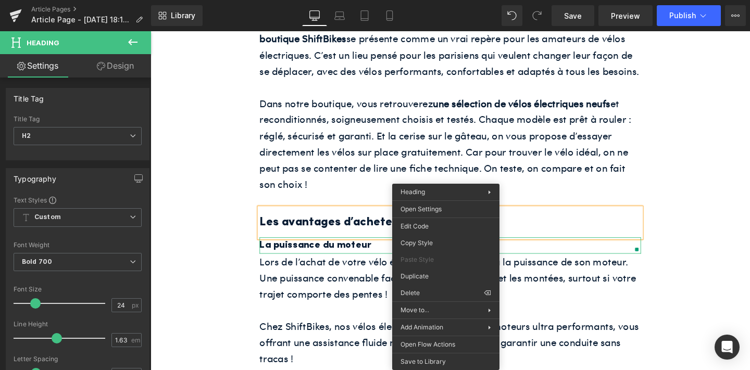
drag, startPoint x: 578, startPoint y: 320, endPoint x: 442, endPoint y: 301, distance: 137.6
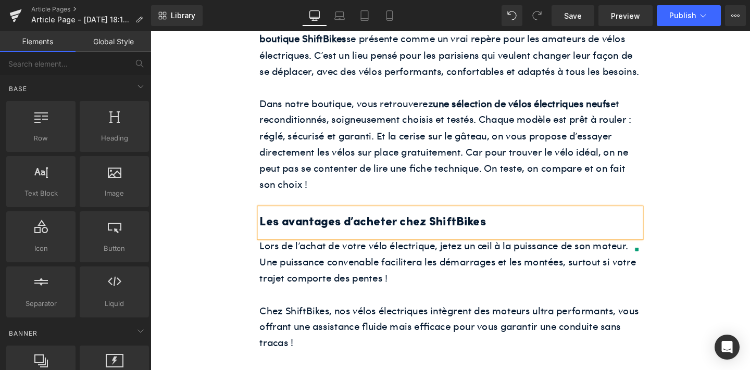
click at [345, 243] on h2 "Les avantages d’acheter chez ShiftBikes" at bounding box center [465, 232] width 401 height 20
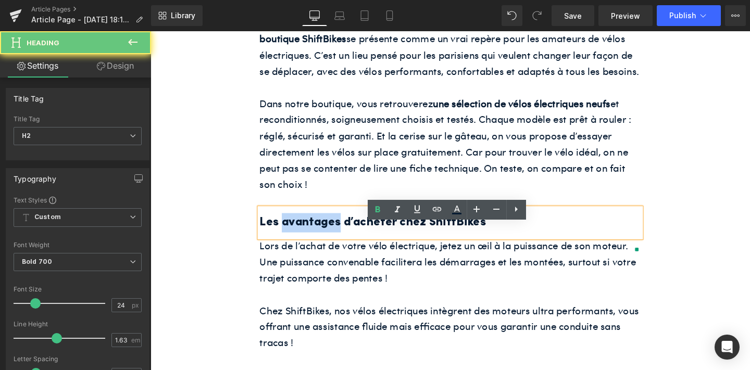
click at [345, 243] on h2 "Les avantages d’acheter chez ShiftBikes" at bounding box center [465, 232] width 401 height 20
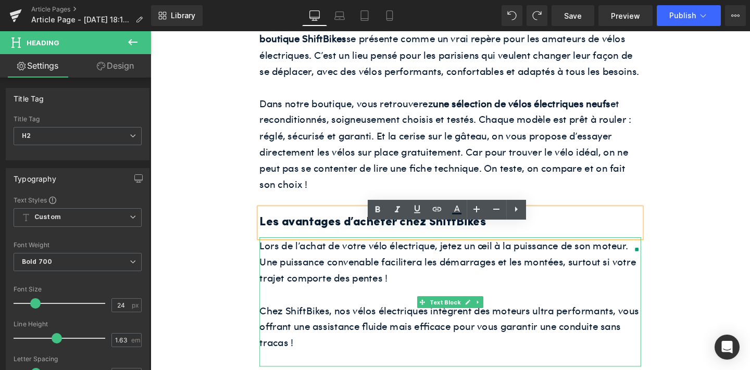
click at [349, 299] on p "Lors de l’achat de votre vélo électrique, jetez un œil à la puissance de son mo…" at bounding box center [465, 273] width 401 height 51
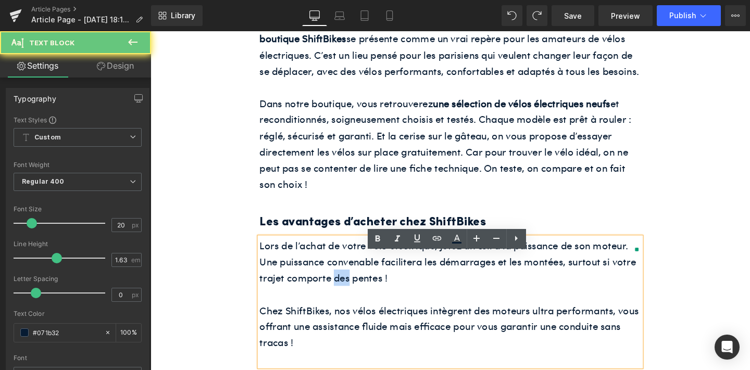
click at [349, 299] on p "Lors de l’achat de votre vélo électrique, jetez un œil à la puissance de son mo…" at bounding box center [465, 273] width 401 height 51
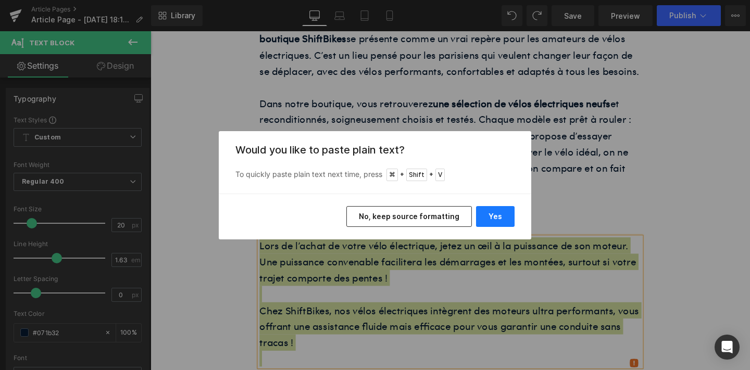
click at [488, 220] on button "Yes" at bounding box center [495, 216] width 39 height 21
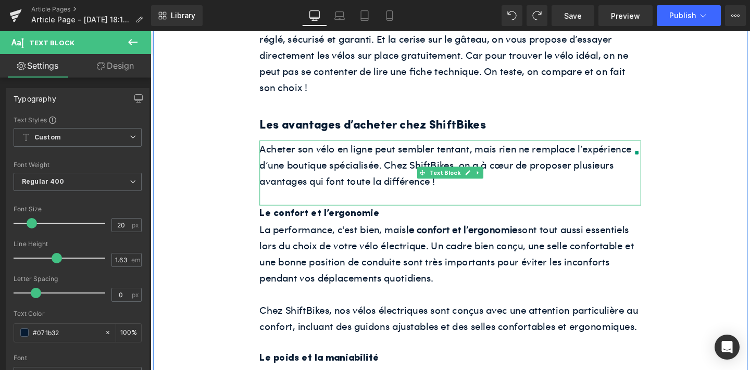
scroll to position [985, 0]
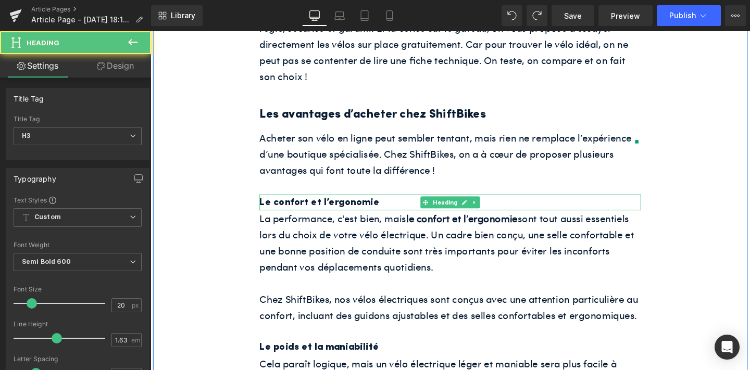
click at [369, 220] on h3 "Le confort et l’ergonomie" at bounding box center [465, 211] width 401 height 17
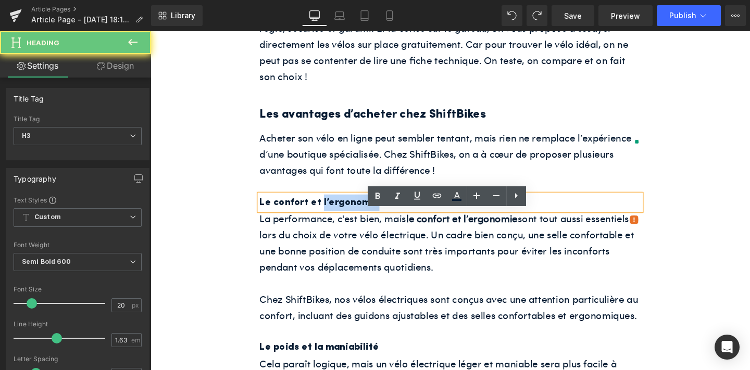
click at [369, 220] on h3 "Le confort et l’ergonomie" at bounding box center [465, 211] width 401 height 17
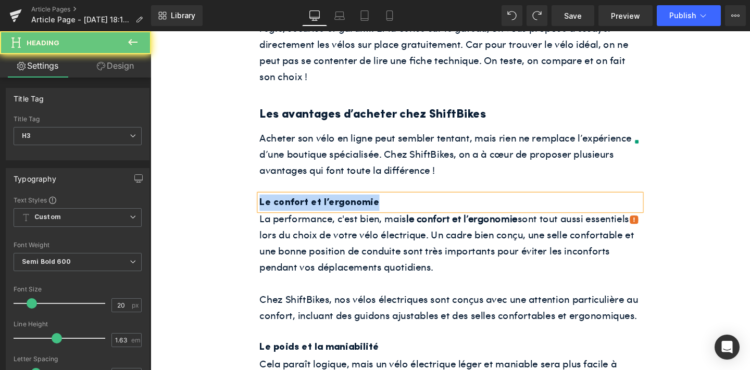
paste div
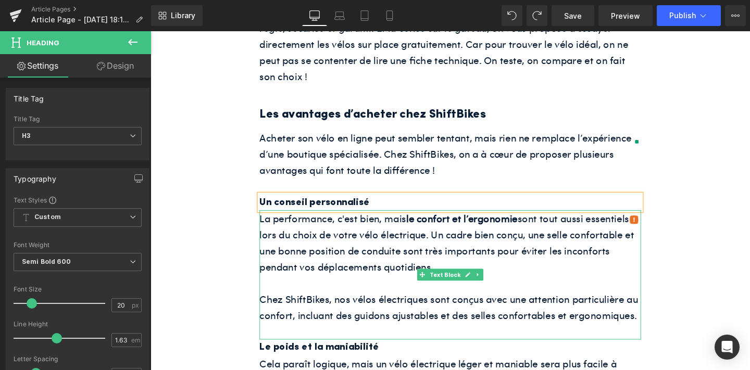
click at [358, 278] on p "La performance, c'est bien, mais le confort et l’ergonomie sont tout aussi esse…" at bounding box center [465, 254] width 401 height 68
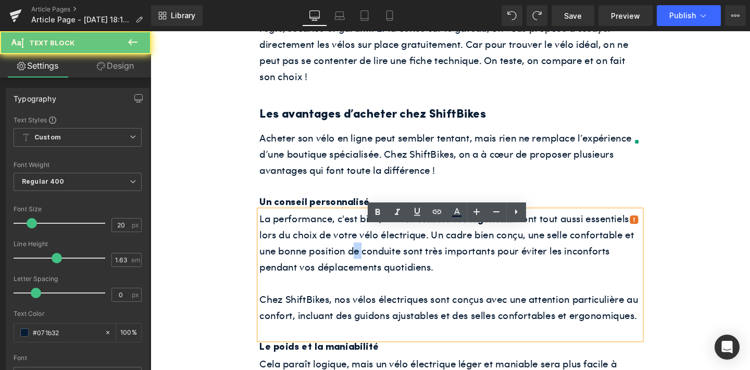
click at [358, 278] on p "La performance, c'est bien, mais le confort et l’ergonomie sont tout aussi esse…" at bounding box center [465, 254] width 401 height 68
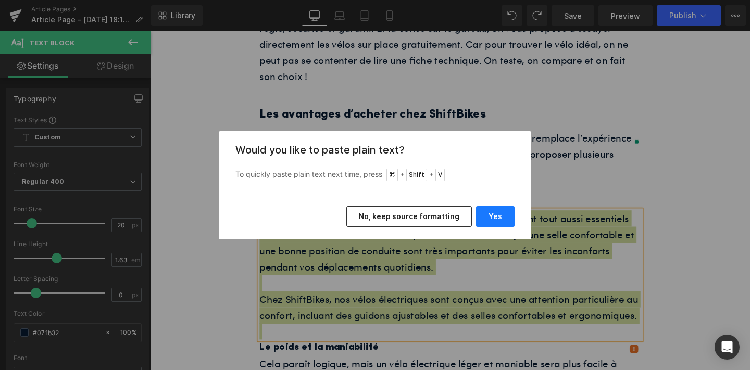
click at [478, 219] on button "Yes" at bounding box center [495, 216] width 39 height 21
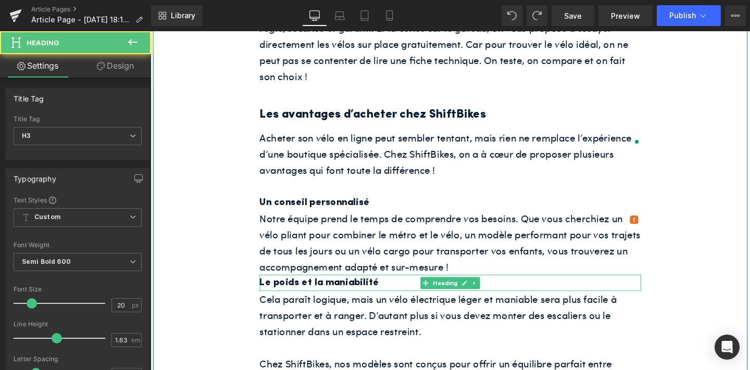
click at [367, 305] on h3 "Le poids et la maniabilité" at bounding box center [465, 295] width 401 height 17
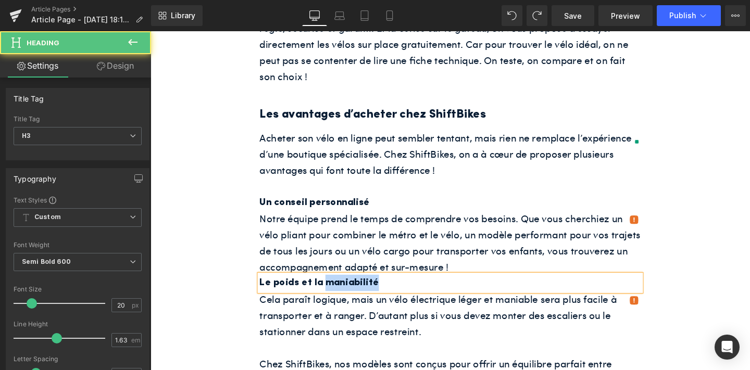
click at [367, 305] on h3 "Le poids et la maniabilité" at bounding box center [465, 295] width 401 height 17
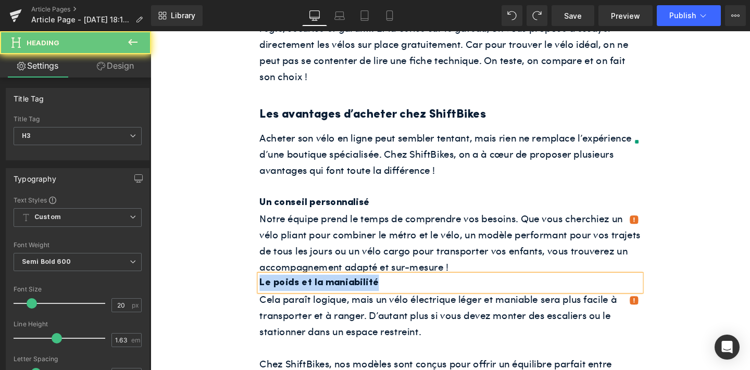
paste div
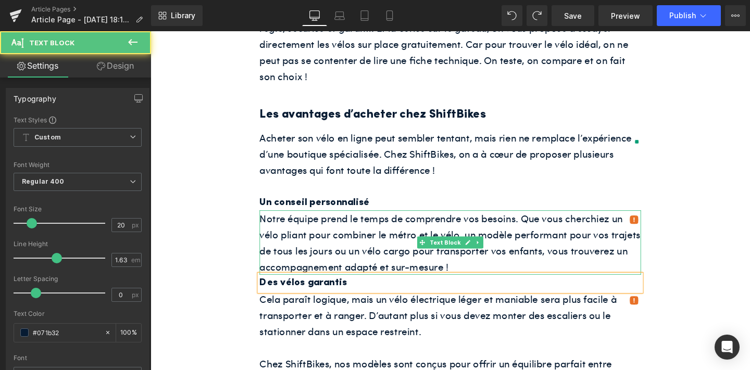
click at [487, 287] on p "Notre équipe prend le temps de comprendre vos besoins. Que vous cherchiez un vé…" at bounding box center [465, 254] width 401 height 68
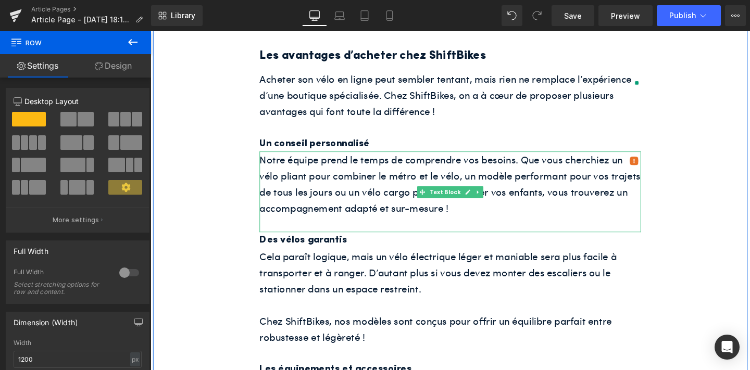
scroll to position [1075, 0]
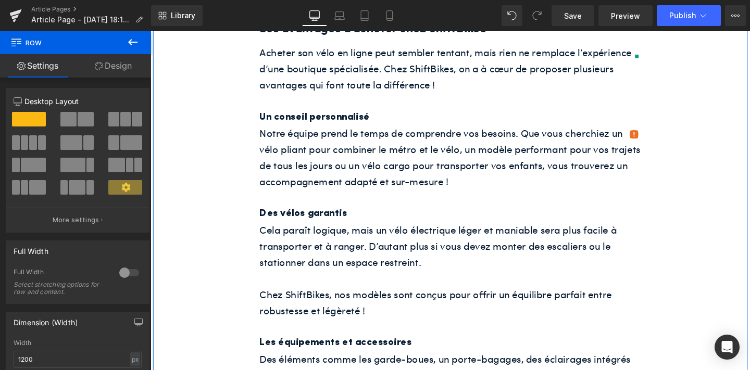
click at [330, 283] on p "Cela paraît logique, mais un vélo électrique léger et maniable sera plus facile…" at bounding box center [465, 257] width 401 height 51
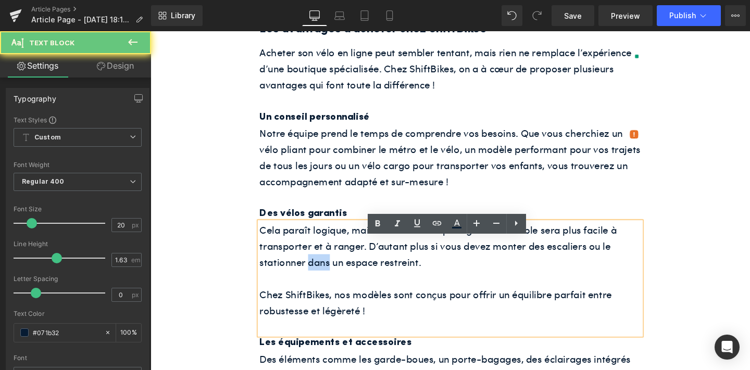
click at [330, 283] on p "Cela paraît logique, mais un vélo électrique léger et maniable sera plus facile…" at bounding box center [465, 257] width 401 height 51
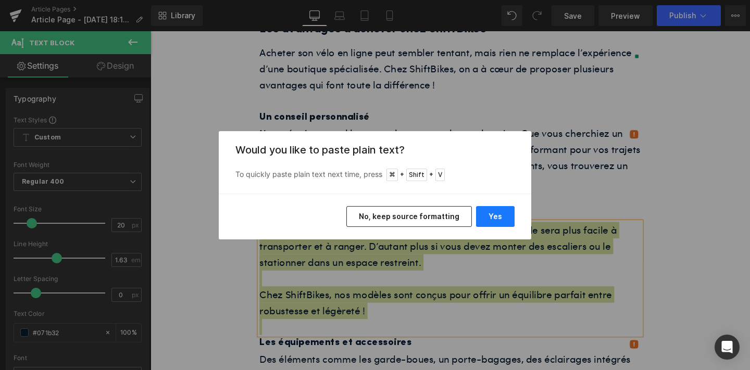
click at [484, 213] on button "Yes" at bounding box center [495, 216] width 39 height 21
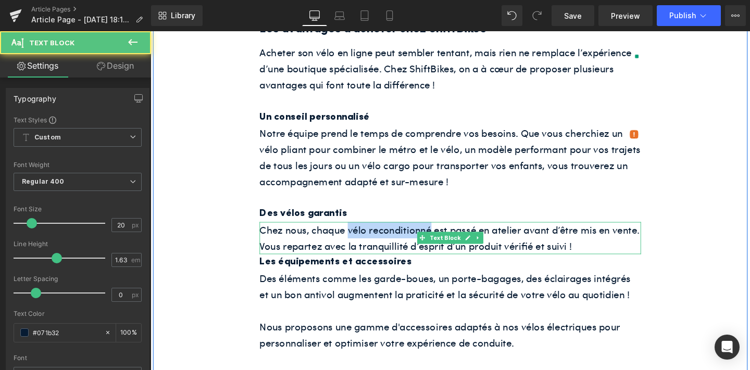
drag, startPoint x: 359, startPoint y: 259, endPoint x: 443, endPoint y: 253, distance: 84.1
click at [443, 253] on p "Chez nous, chaque vélo reconditionné est passé en atelier avant d’être mis en v…" at bounding box center [465, 249] width 401 height 34
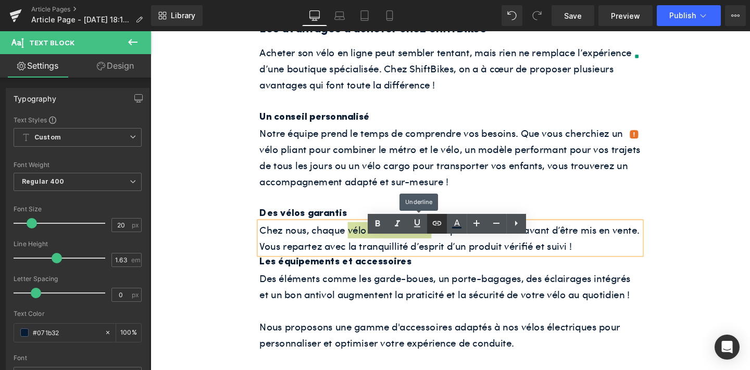
click at [0, 0] on icon at bounding box center [0, 0] width 0 height 0
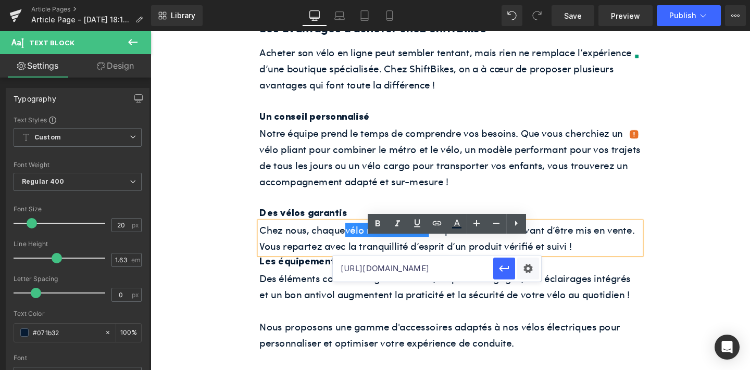
click at [421, 266] on input "[URL][DOMAIN_NAME]" at bounding box center [413, 269] width 160 height 26
paste input "[URL][DOMAIN_NAME]"
type input "[URL][DOMAIN_NAME]"
click at [502, 260] on button "button" at bounding box center [504, 269] width 22 height 22
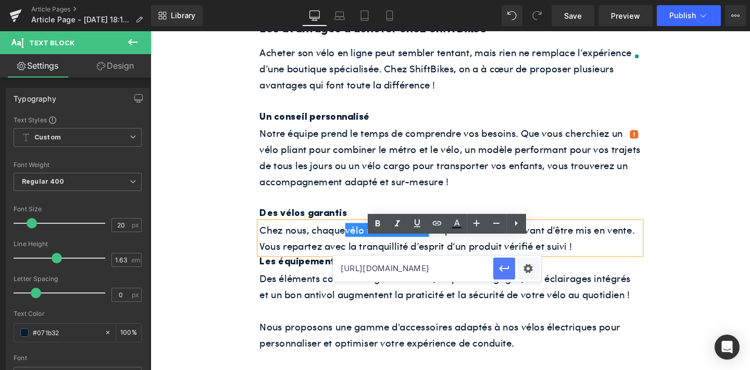
scroll to position [0, 0]
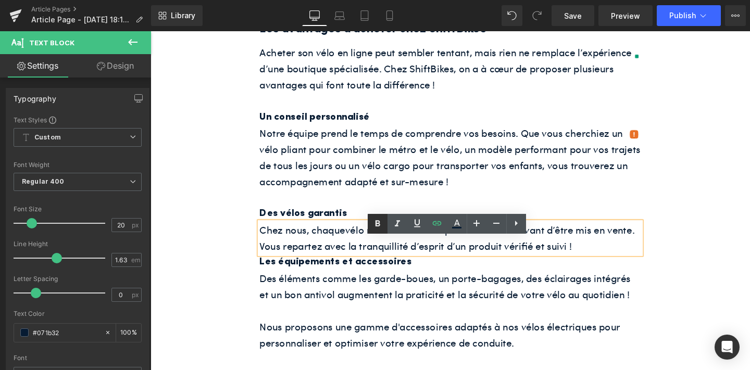
click at [0, 0] on link at bounding box center [0, 0] width 0 height 0
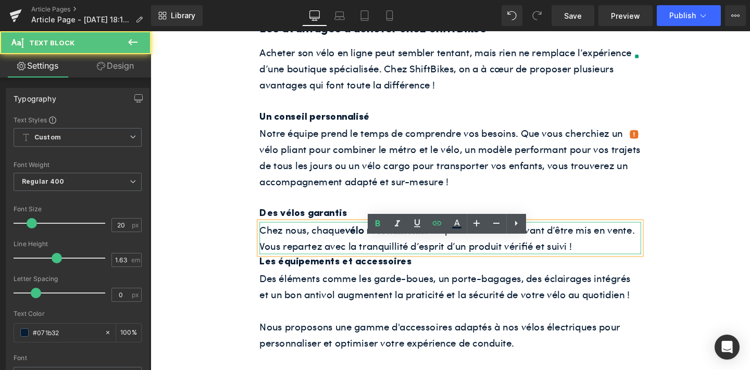
click at [607, 266] on p "Chez nous, chaque vélo reconditionné est passé en atelier avant d’être mis en v…" at bounding box center [465, 249] width 401 height 34
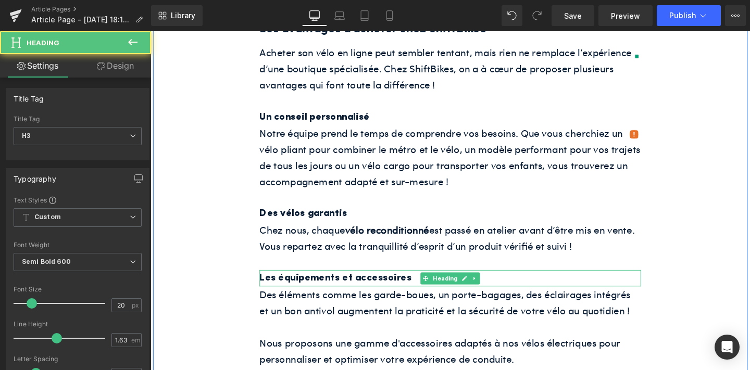
click at [324, 299] on h3 "Les équipements et accessoires" at bounding box center [465, 290] width 401 height 17
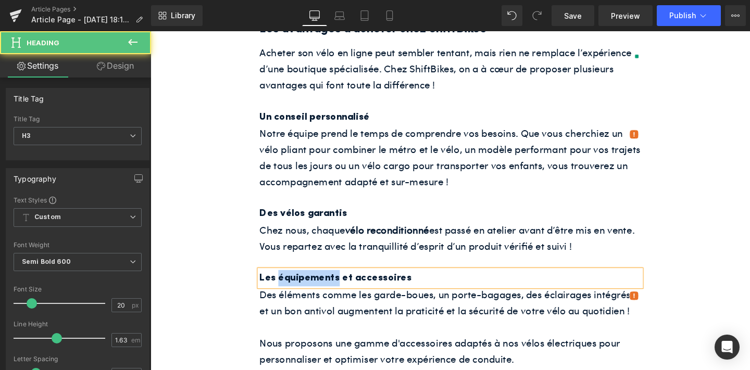
click at [324, 299] on h3 "Les équipements et accessoires" at bounding box center [465, 290] width 401 height 17
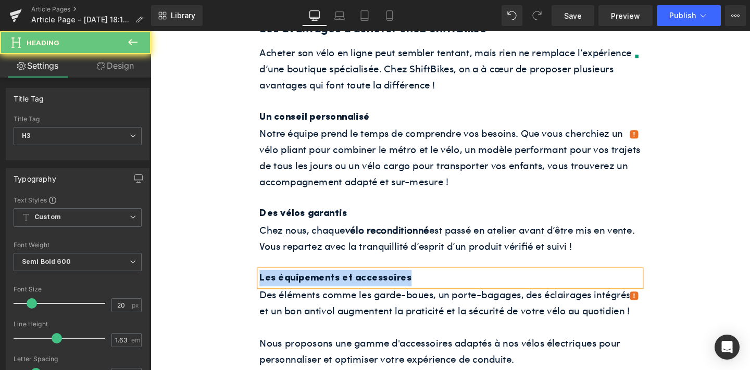
paste div
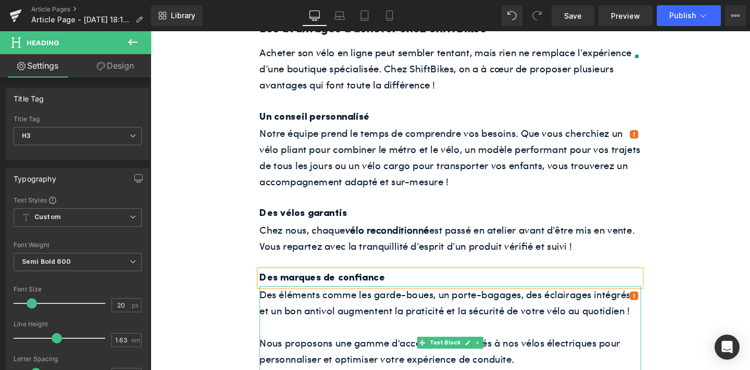
click at [318, 322] on p "Des éléments comme les garde-boues, un porte-bagages, des éclairages intégrés e…" at bounding box center [465, 316] width 401 height 34
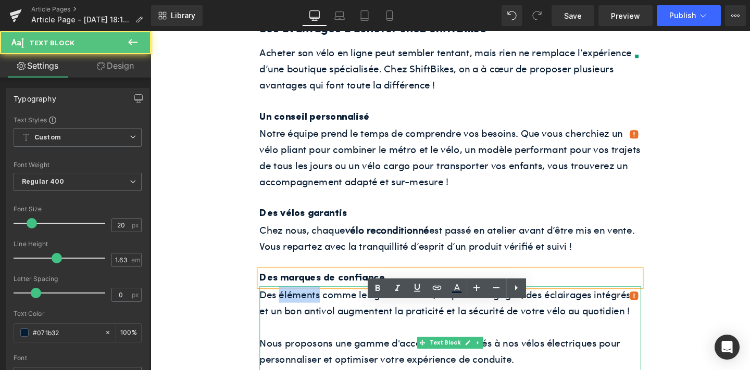
click at [318, 322] on p "Des éléments comme les garde-boues, un porte-bagages, des éclairages intégrés e…" at bounding box center [465, 316] width 401 height 34
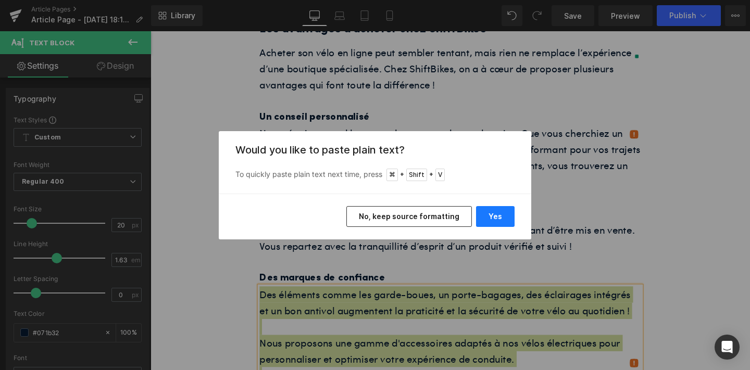
click at [499, 216] on button "Yes" at bounding box center [495, 216] width 39 height 21
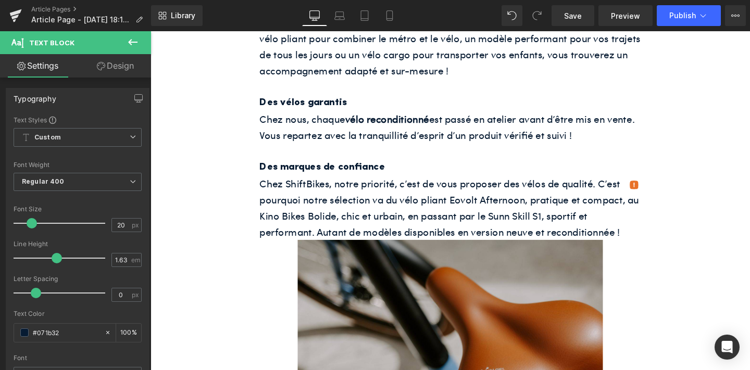
scroll to position [1193, 0]
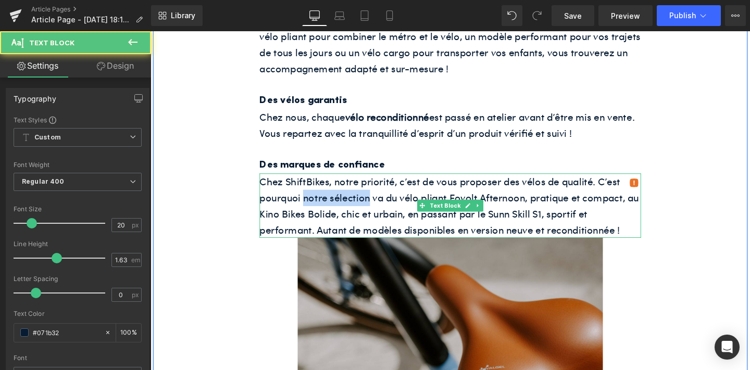
drag, startPoint x: 312, startPoint y: 225, endPoint x: 378, endPoint y: 221, distance: 66.3
click at [378, 221] on p "Chez ShiftBikes, notre priorité, c’est de vous proposer des vélos de qualité. C…" at bounding box center [465, 215] width 401 height 68
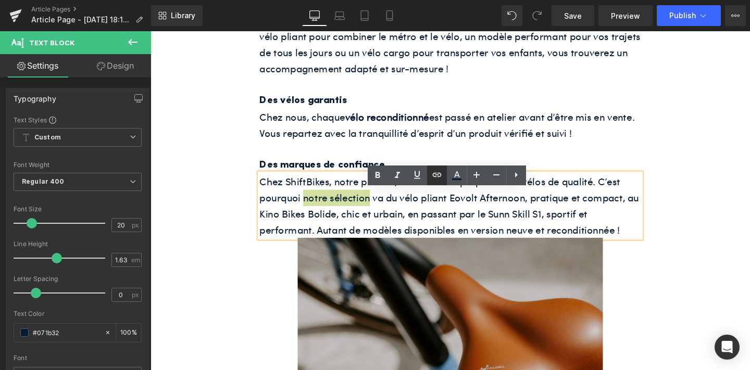
click at [0, 0] on icon at bounding box center [0, 0] width 0 height 0
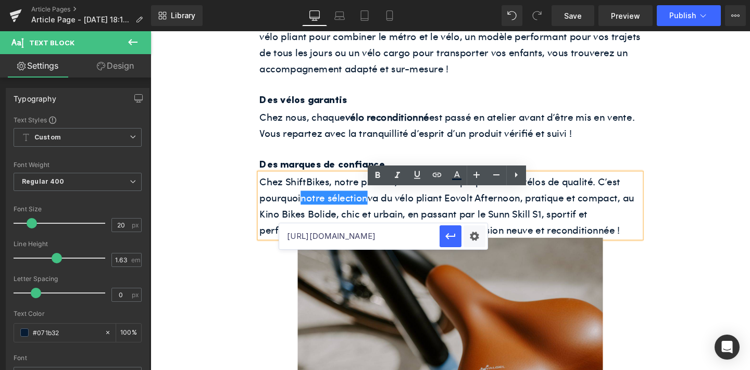
click at [418, 246] on input "[URL][DOMAIN_NAME]" at bounding box center [359, 236] width 160 height 26
paste input "[URL][DOMAIN_NAME]"
type input "[URL][DOMAIN_NAME]"
click at [454, 228] on button "button" at bounding box center [450, 236] width 22 height 22
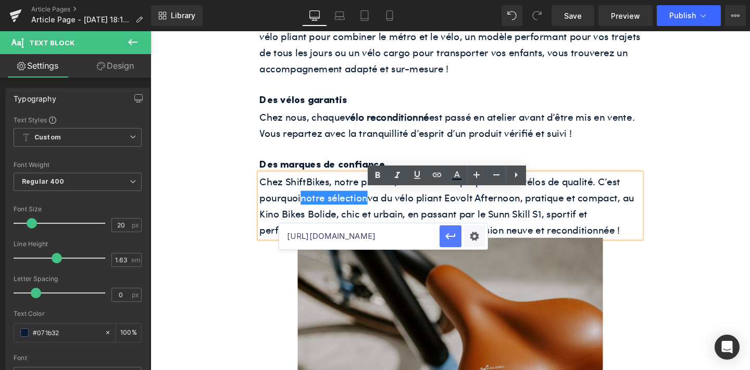
scroll to position [0, 0]
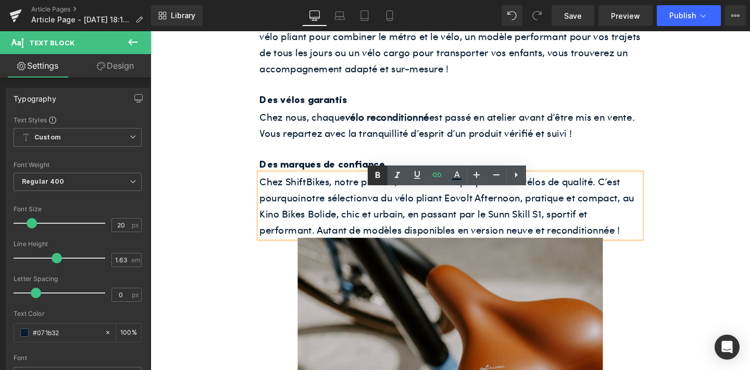
click at [0, 0] on link at bounding box center [0, 0] width 0 height 0
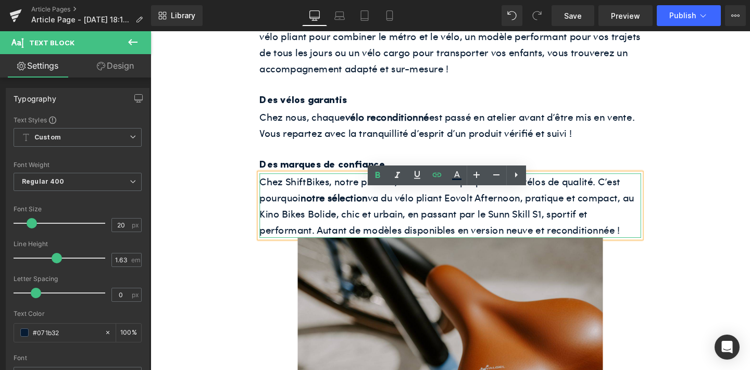
click at [646, 248] on p "Chez ShiftBikes, notre priorité, c’est de vous proposer des vélos de qualité. C…" at bounding box center [465, 215] width 401 height 68
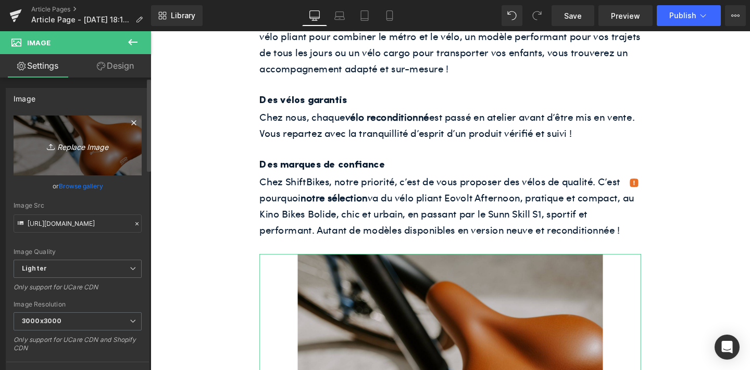
click at [72, 147] on icon "Replace Image" at bounding box center [77, 145] width 83 height 13
type input "C:\fakepath\unnamed-90.jpg"
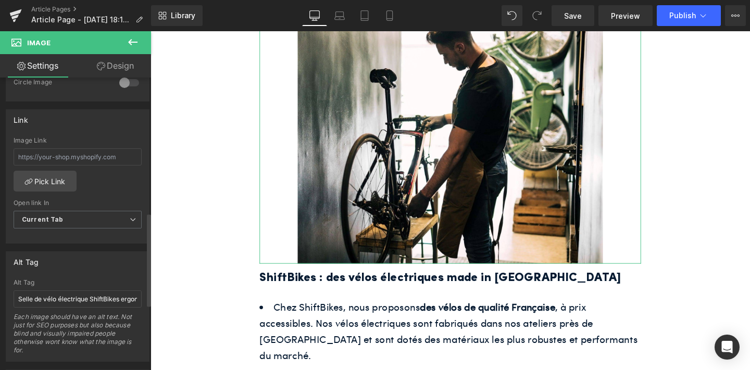
scroll to position [428, 0]
click at [56, 296] on input "Selle de vélo électrique ShiftBikes ergonomique" at bounding box center [78, 296] width 128 height 17
paste input "Un spécialiste est en train de remettre à neuf un vélo électrique ShiftBikes"
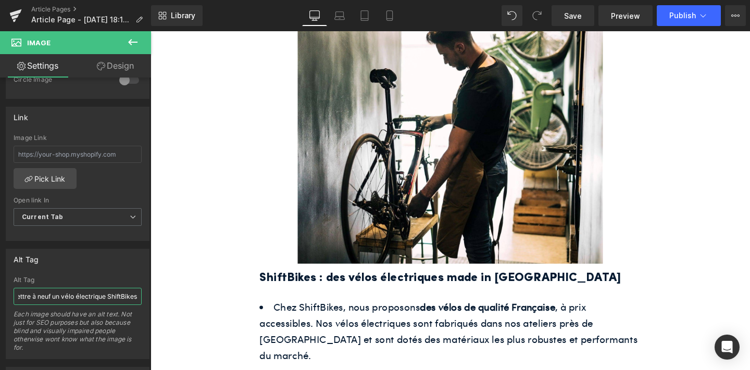
type input "Un spécialiste est en train de remettre à neuf un vélo électrique ShiftBikes"
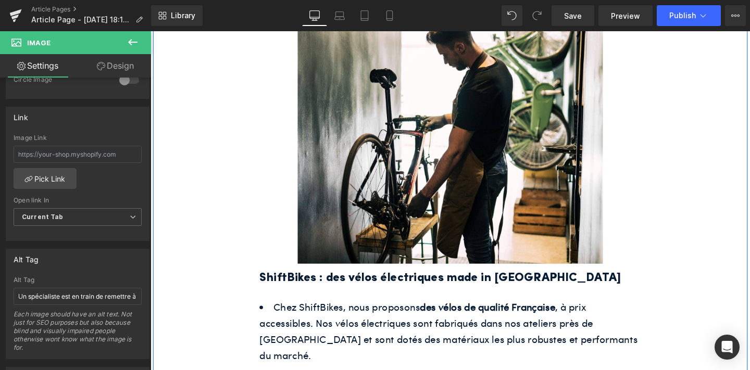
click at [347, 301] on h2 "ShiftBikes : des vélos électriques made in [GEOGRAPHIC_DATA]" at bounding box center [465, 291] width 401 height 20
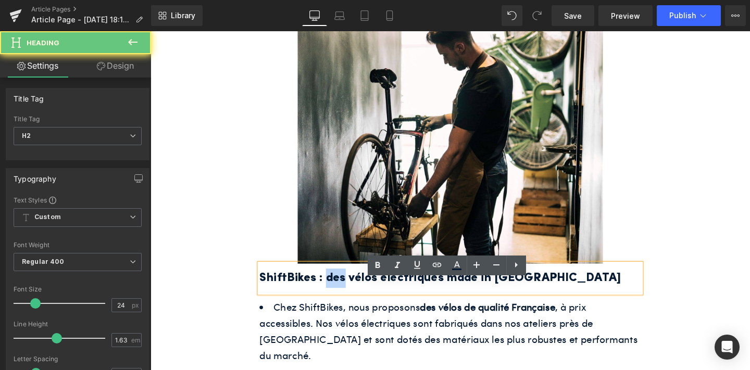
click at [347, 301] on h2 "ShiftBikes : des vélos électriques made in [GEOGRAPHIC_DATA]" at bounding box center [465, 291] width 401 height 20
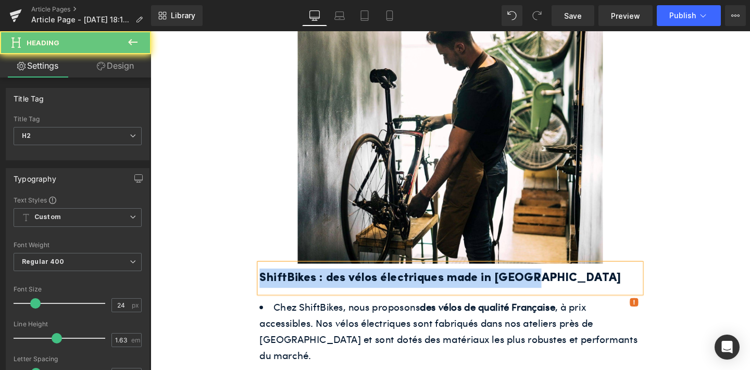
paste div
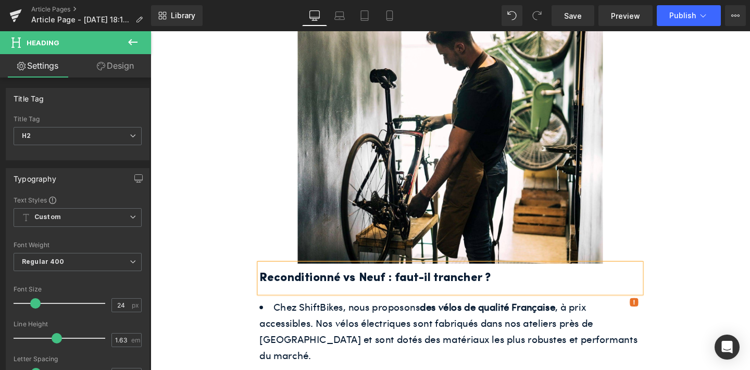
click at [0, 0] on div "Rendering Content" at bounding box center [0, 0] width 0 height 0
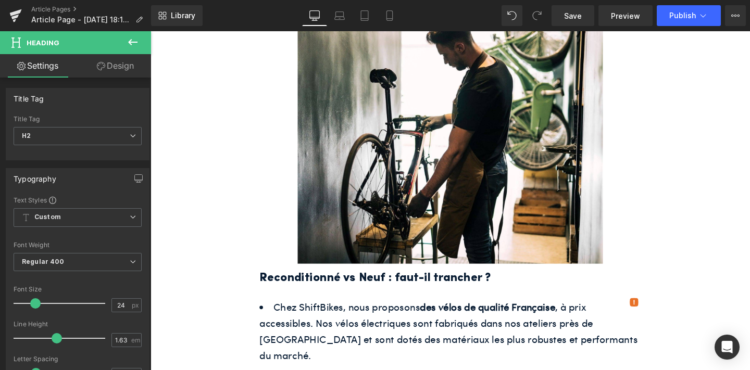
click at [0, 0] on div "Rendering Content" at bounding box center [0, 0] width 0 height 0
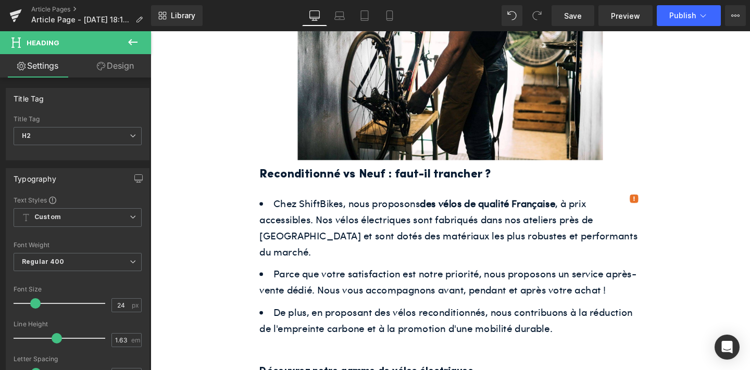
scroll to position [1565, 0]
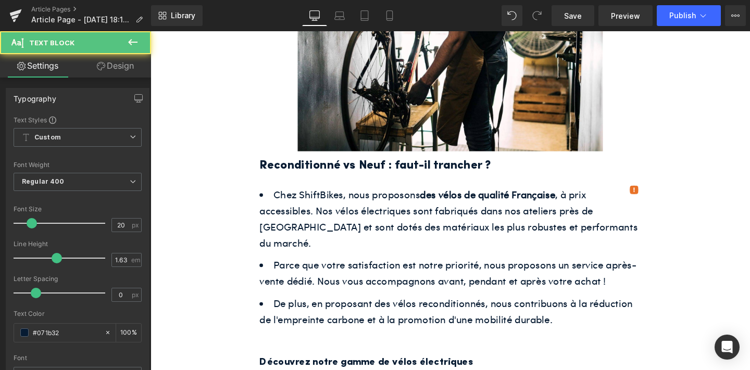
click at [391, 280] on span "Parce que votre satisfaction est notre priorité, nous proposons un service aprè…" at bounding box center [463, 285] width 396 height 32
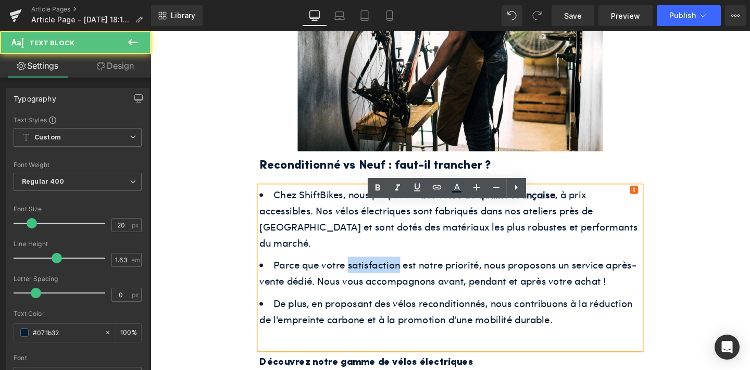
click at [391, 280] on span "Parce que votre satisfaction est notre priorité, nous proposons un service aprè…" at bounding box center [463, 285] width 396 height 32
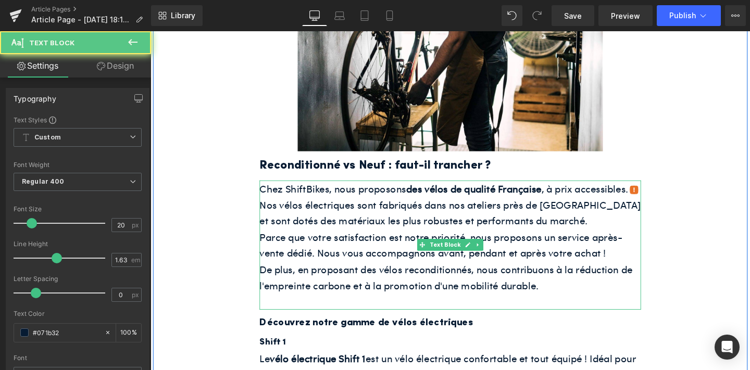
click at [344, 273] on div "Chez ShiftBikes, nous proposons des vélos de qualité Française , à prix accessi…" at bounding box center [465, 256] width 401 height 136
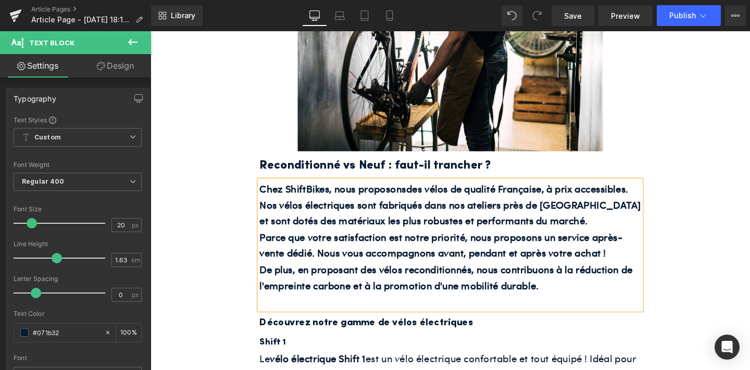
click at [344, 273] on div "Chez ShiftBikes, nous proposons des vélos de qualité Française , à prix accessi…" at bounding box center [465, 256] width 401 height 136
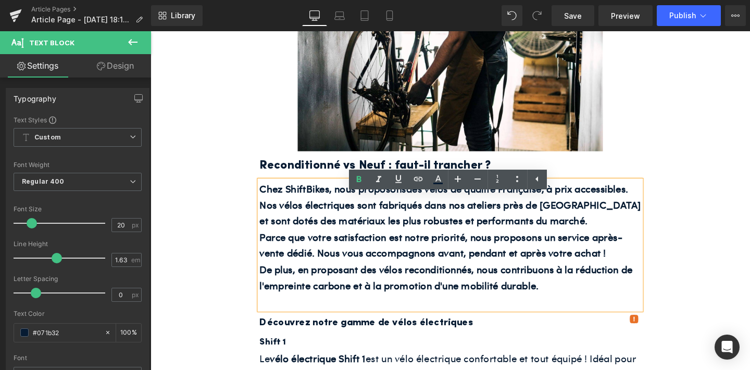
click at [430, 300] on span "De plus, en proposant des vélos reconditionnés, nous contribuons à la réduction…" at bounding box center [461, 290] width 392 height 32
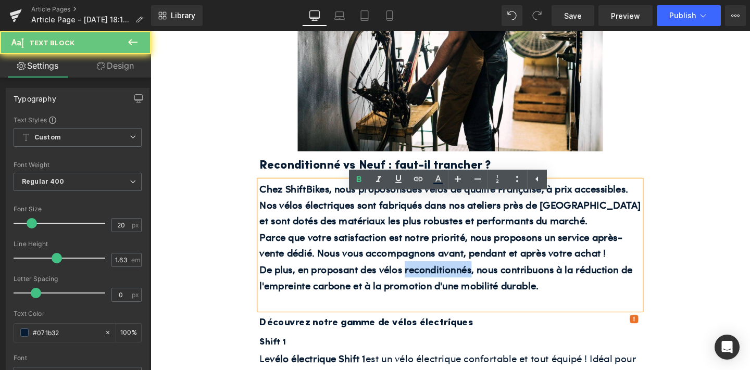
click at [430, 300] on span "De plus, en proposant des vélos reconditionnés, nous contribuons à la réduction…" at bounding box center [461, 290] width 392 height 32
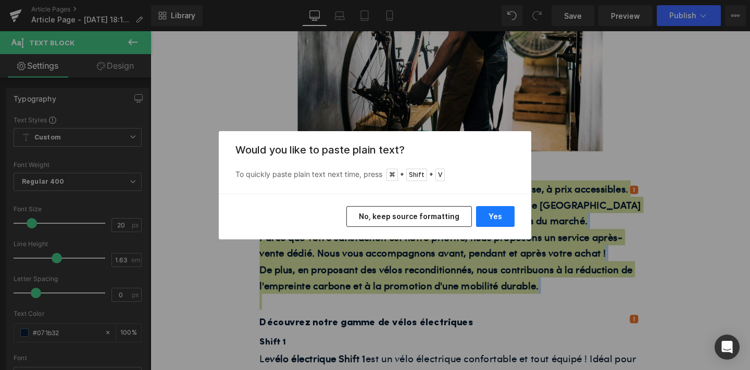
click at [498, 221] on button "Yes" at bounding box center [495, 216] width 39 height 21
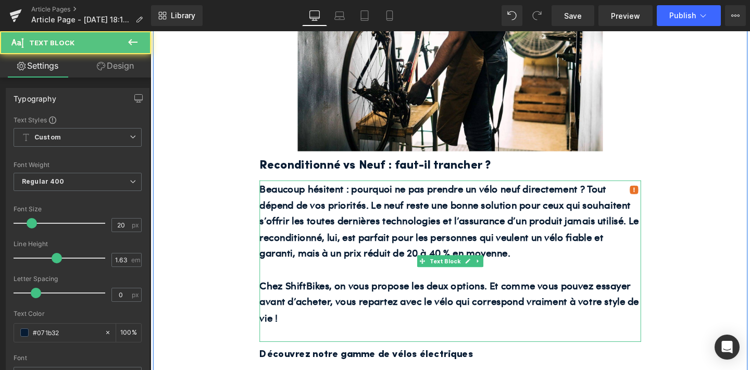
click at [445, 238] on p "Beaucoup hésitent : pourquoi ne pas prendre un vélo neuf directement ? Tout dép…" at bounding box center [465, 230] width 401 height 85
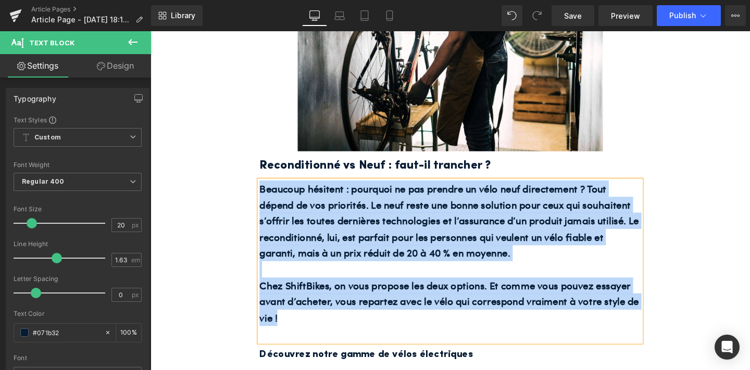
click at [517, 239] on p "Beaucoup hésitent : pourquoi ne pas prendre un vélo neuf directement ? Tout dép…" at bounding box center [465, 230] width 401 height 85
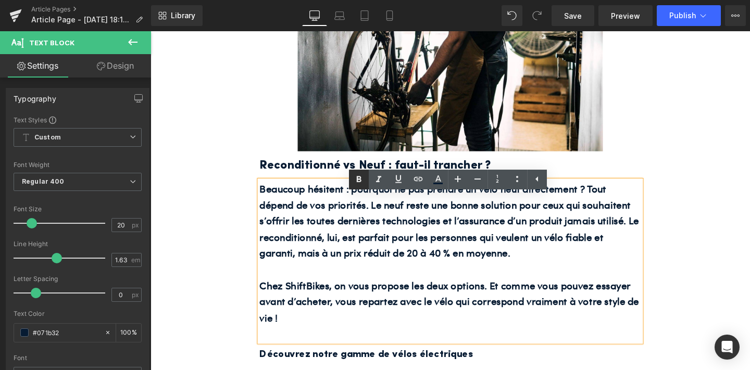
click at [0, 0] on icon at bounding box center [0, 0] width 0 height 0
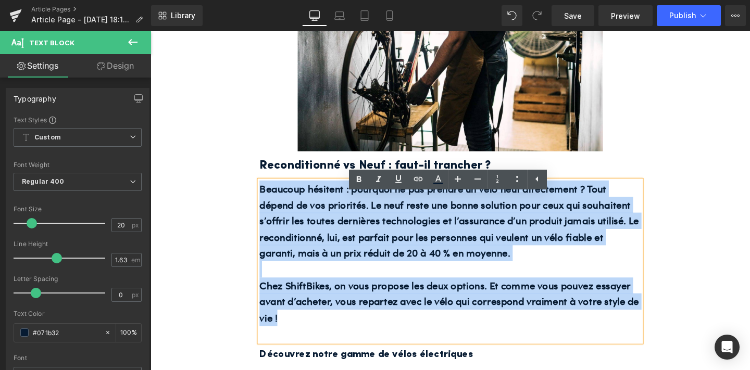
drag, startPoint x: 267, startPoint y: 213, endPoint x: 379, endPoint y: 349, distance: 176.1
click at [379, 349] on div "Beaucoup hésitent : pourquoi ne pas prendre un vélo neuf directement ? Tout dép…" at bounding box center [465, 273] width 401 height 170
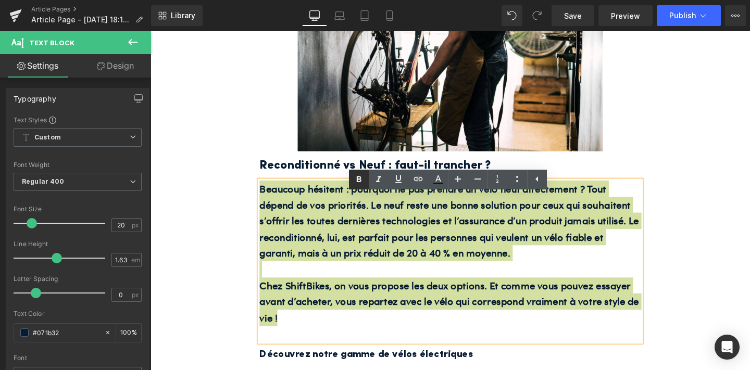
click at [0, 0] on icon at bounding box center [0, 0] width 0 height 0
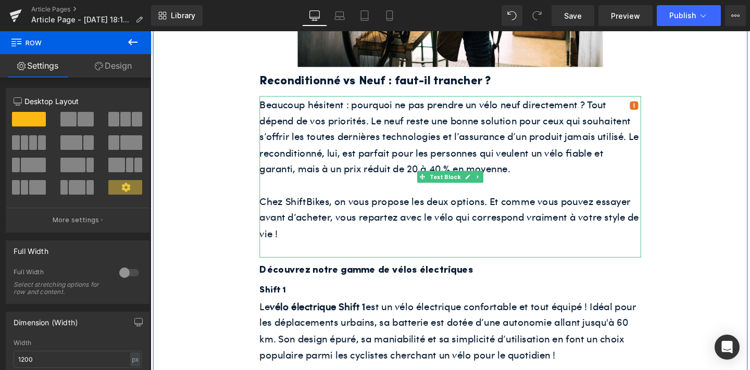
scroll to position [1649, 0]
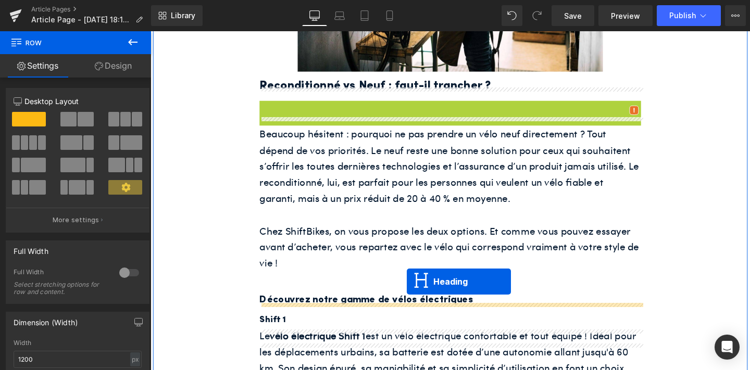
drag, startPoint x: 436, startPoint y: 134, endPoint x: 420, endPoint y: 295, distance: 162.3
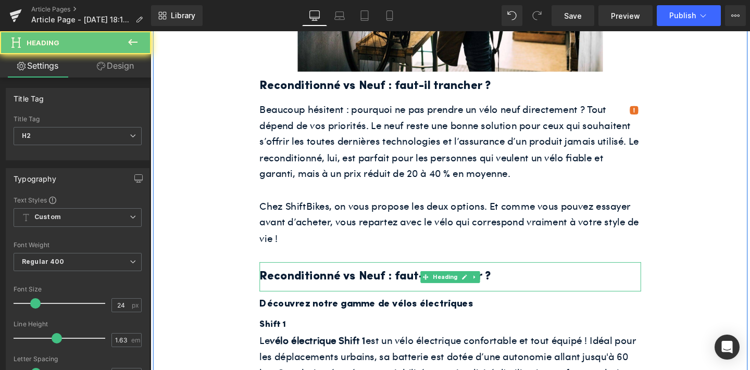
click at [379, 300] on h2 "Reconditionné vs Neuf : faut-il trancher ?" at bounding box center [465, 290] width 401 height 20
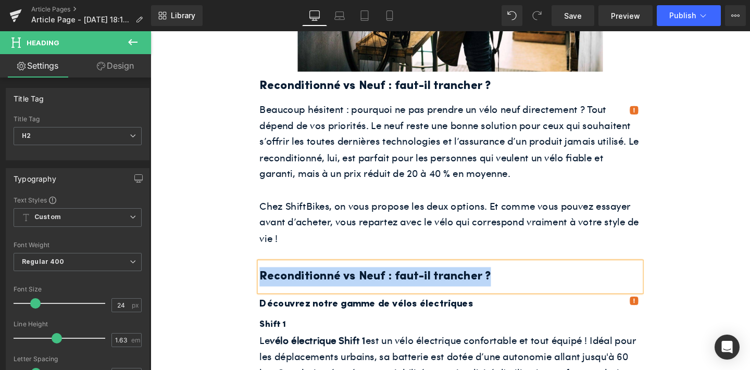
paste div
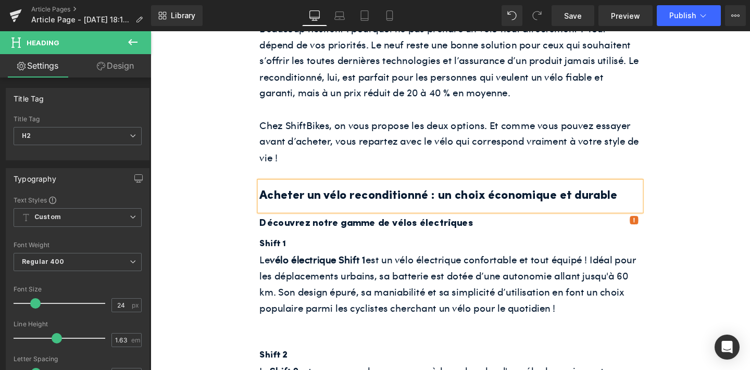
scroll to position [1734, 0]
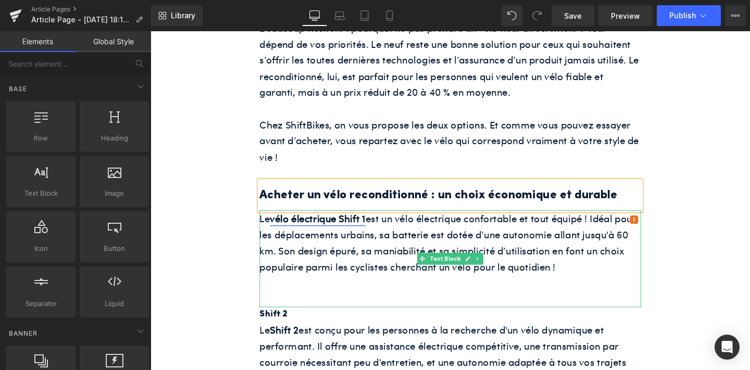
click at [372, 235] on strong "vélo électrique Shift 1" at bounding box center [326, 228] width 100 height 15
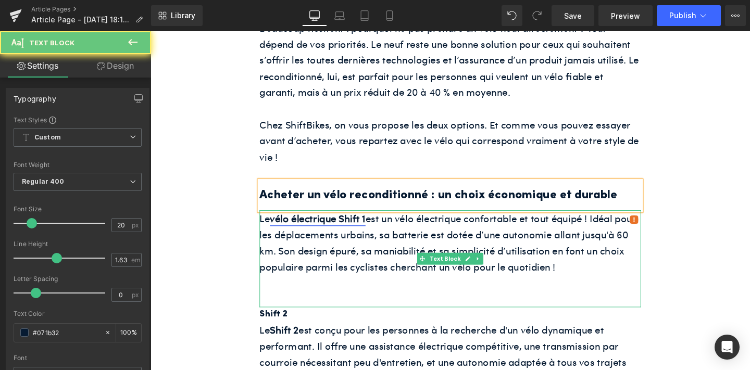
click at [372, 235] on strong "vélo électrique Shift 1" at bounding box center [326, 228] width 100 height 15
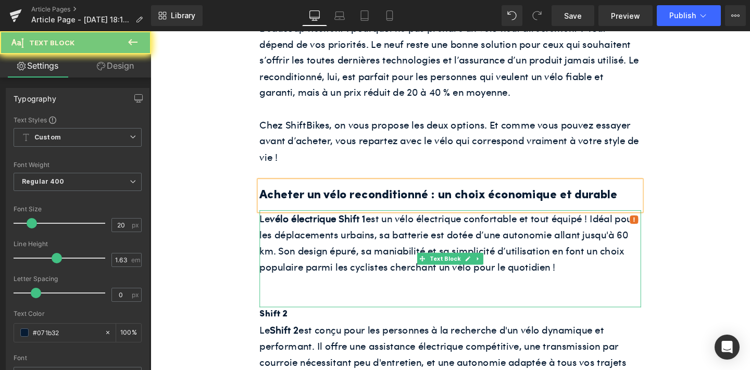
click at [400, 268] on p "Le vélo électrique Shift 1 est un vélo électrique confortable et tout équipé ! …" at bounding box center [465, 254] width 401 height 68
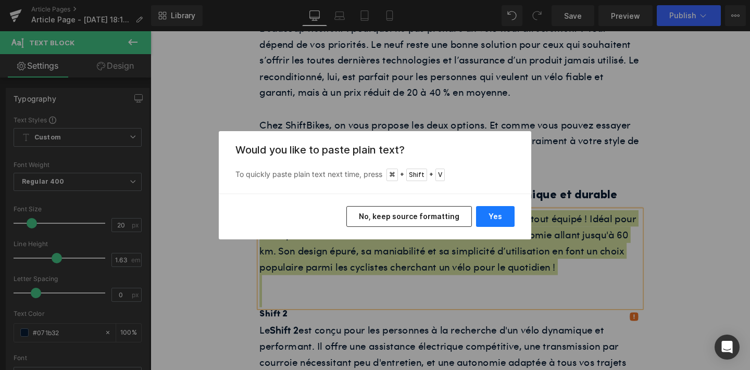
click at [501, 210] on button "Yes" at bounding box center [495, 216] width 39 height 21
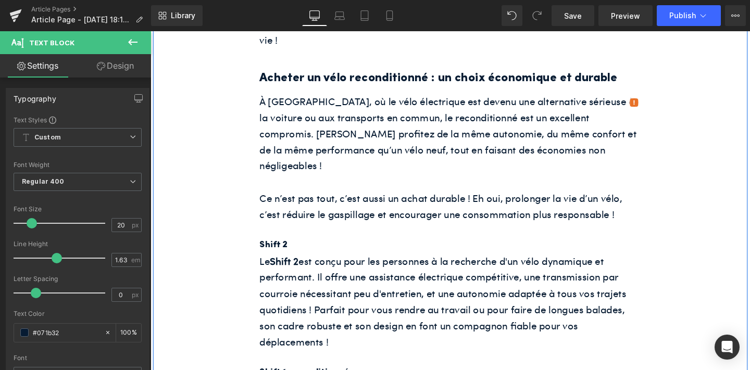
scroll to position [1859, 0]
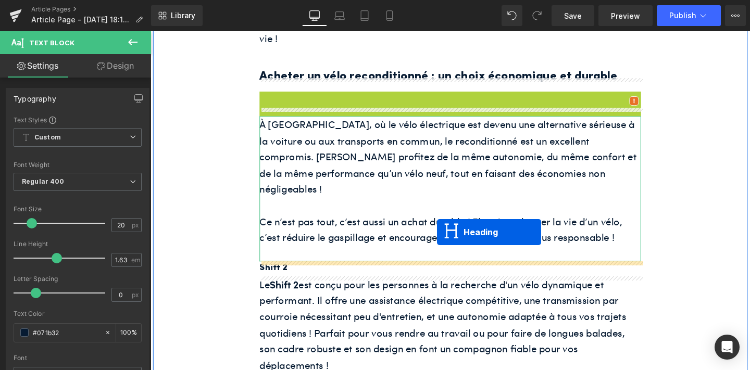
drag, startPoint x: 438, startPoint y: 127, endPoint x: 452, endPoint y: 245, distance: 118.5
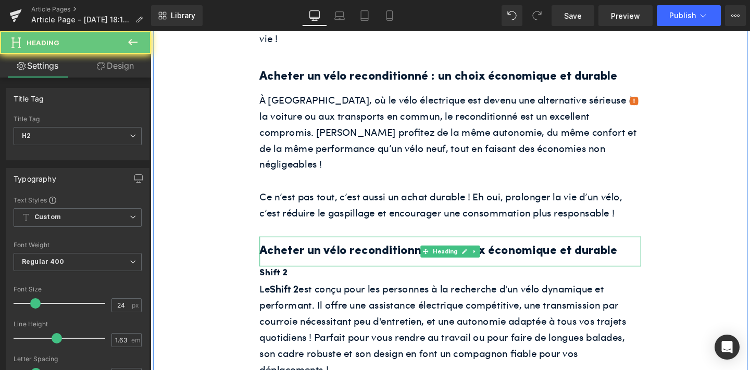
click at [398, 269] on h2 "Acheter un vélo reconditionné : un choix économique et durable" at bounding box center [465, 263] width 401 height 20
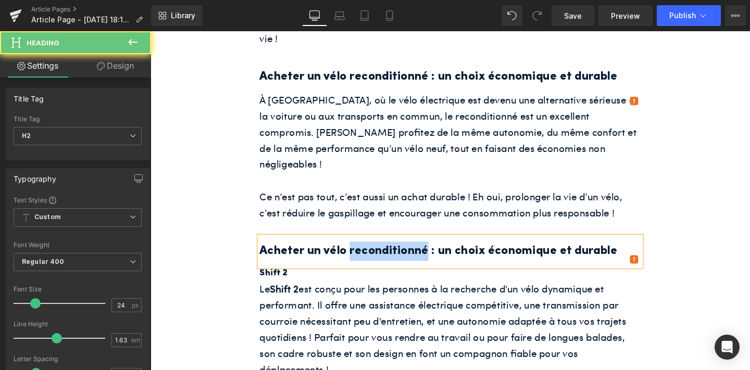
click at [398, 269] on h2 "Acheter un vélo reconditionné : un choix économique et durable" at bounding box center [465, 263] width 401 height 20
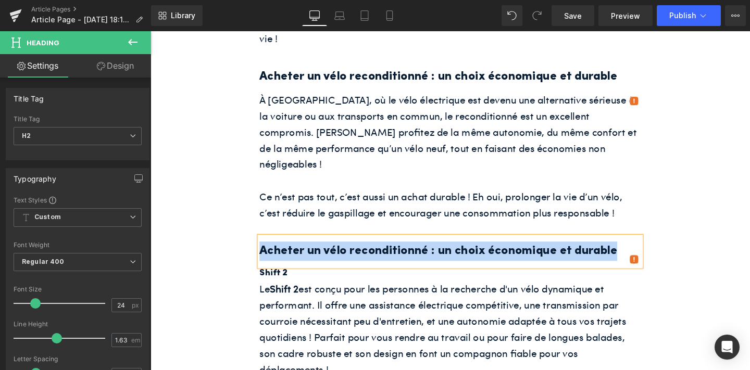
paste div
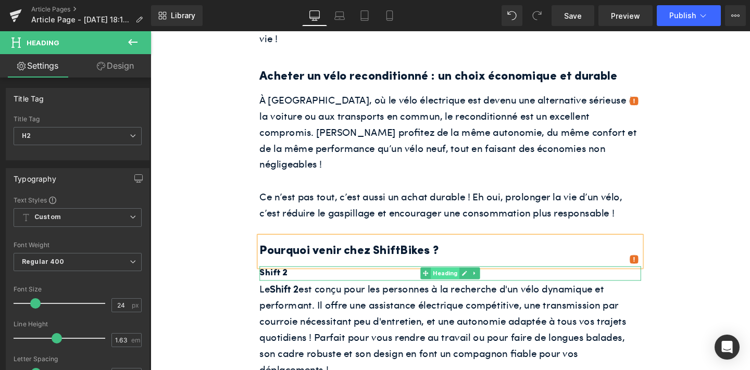
click at [462, 286] on span "Heading" at bounding box center [460, 286] width 30 height 12
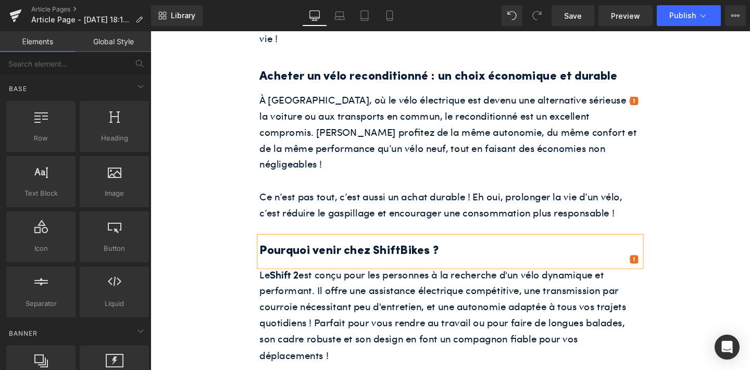
click at [389, 298] on p "Le Shift 2 est conçu pour les personnes à la recherche d'un vélo dynamique et p…" at bounding box center [465, 330] width 401 height 102
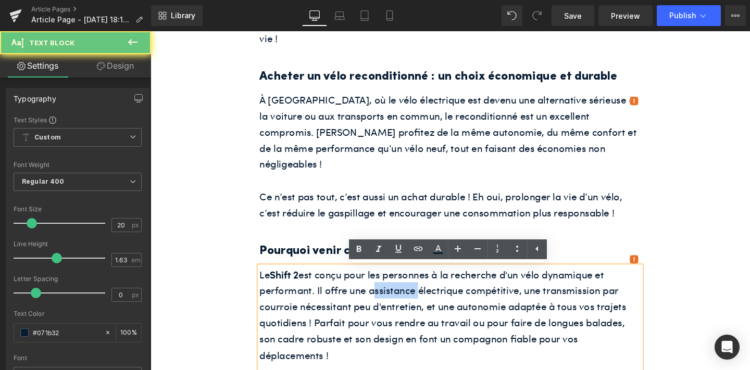
click at [389, 298] on p "Le Shift 2 est conçu pour les personnes à la recherche d'un vélo dynamique et p…" at bounding box center [465, 330] width 401 height 102
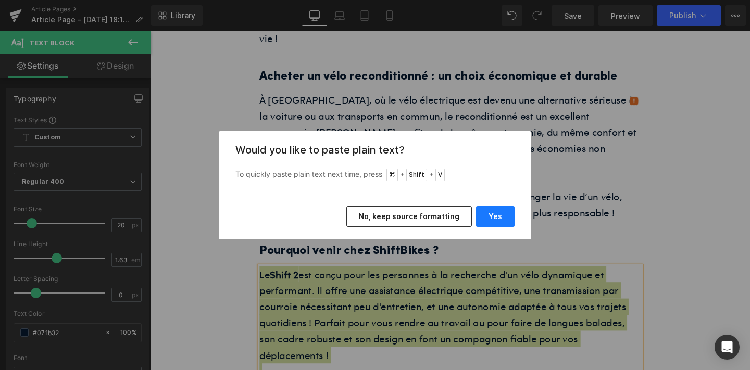
click at [482, 219] on button "Yes" at bounding box center [495, 216] width 39 height 21
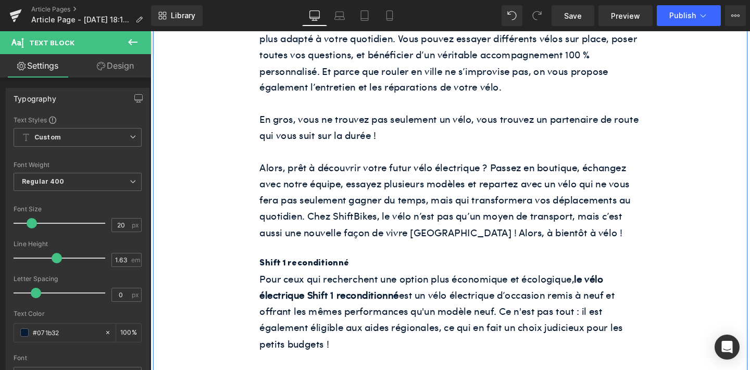
scroll to position [2289, 0]
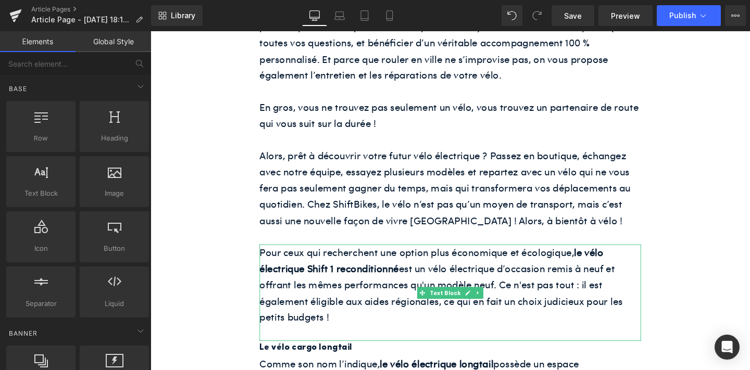
drag, startPoint x: 577, startPoint y: 325, endPoint x: 441, endPoint y: 307, distance: 137.6
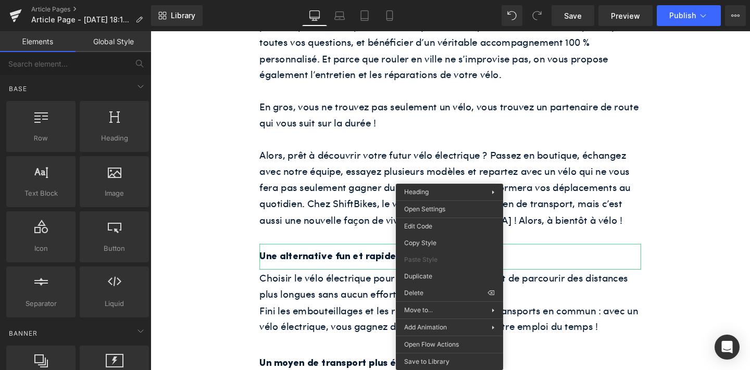
drag, startPoint x: 598, startPoint y: 318, endPoint x: 462, endPoint y: 299, distance: 136.7
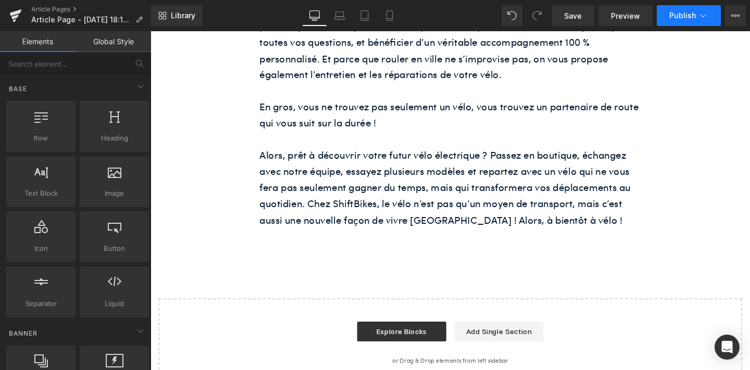
click at [676, 21] on button "Publish" at bounding box center [689, 15] width 64 height 21
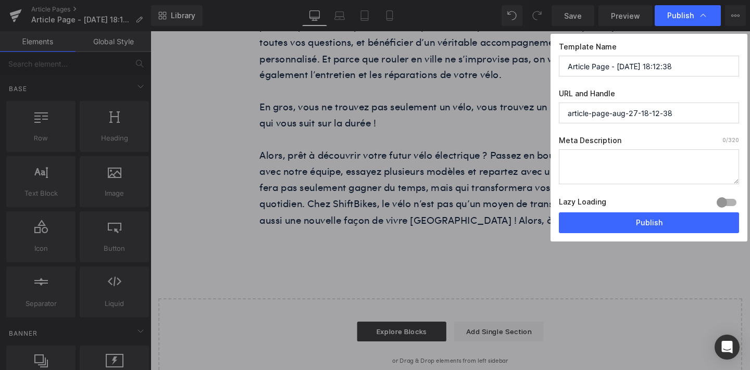
click at [572, 155] on textarea at bounding box center [649, 166] width 180 height 35
paste textarea "Découvrez où acheter un vélo électrique reconditionné à [GEOGRAPHIC_DATA] et pr…"
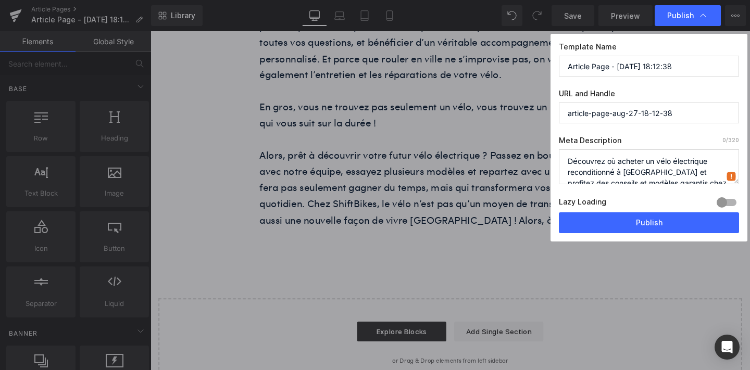
scroll to position [15, 0]
type textarea "Découvrez où acheter un vélo électrique reconditionné à [GEOGRAPHIC_DATA] et pr…"
click at [581, 63] on input "Article Page - [DATE] 18:12:38" at bounding box center [649, 66] width 180 height 21
paste input "Où acheter un vélo reconditionné à [GEOGRAPHIC_DATA] ?"
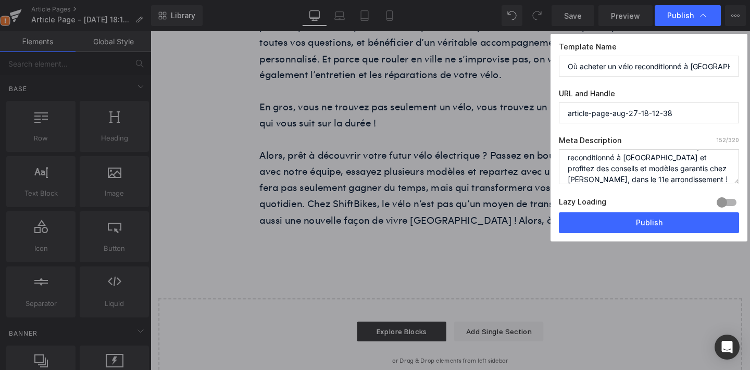
type input "Où acheter un vélo reconditionné à [GEOGRAPHIC_DATA] ?"
click at [594, 106] on input "article-page-aug-27-18-12-38" at bounding box center [649, 113] width 180 height 21
paste input "Où acheter un vélo reconditionné à [GEOGRAPHIC_DATA] ?"
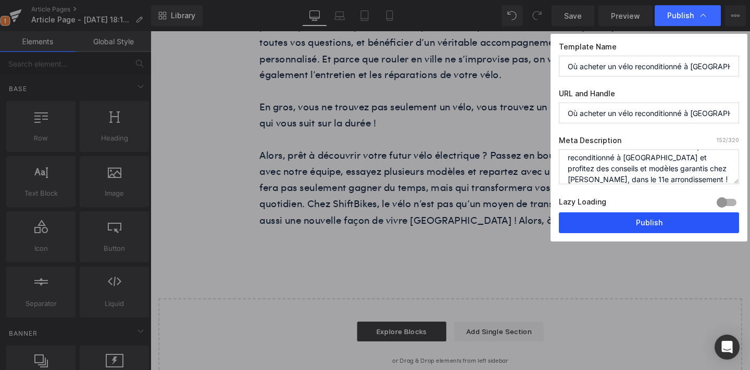
type input "où-acheter-un-vélo-reconditionné-à-[GEOGRAPHIC_DATA]-"
click at [593, 219] on button "Publish" at bounding box center [649, 222] width 180 height 21
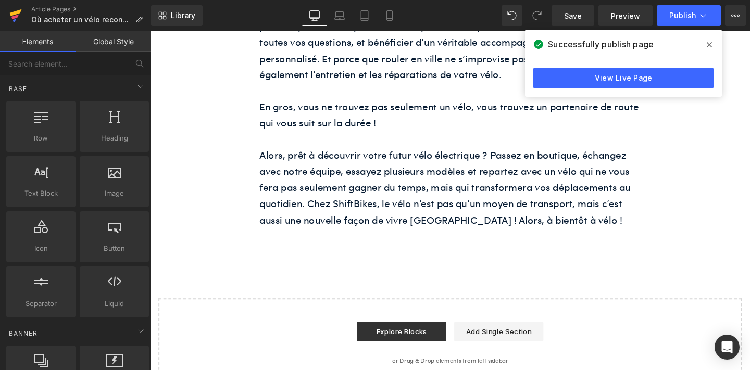
click at [17, 12] on icon at bounding box center [16, 12] width 12 height 7
